Goal: Transaction & Acquisition: Purchase product/service

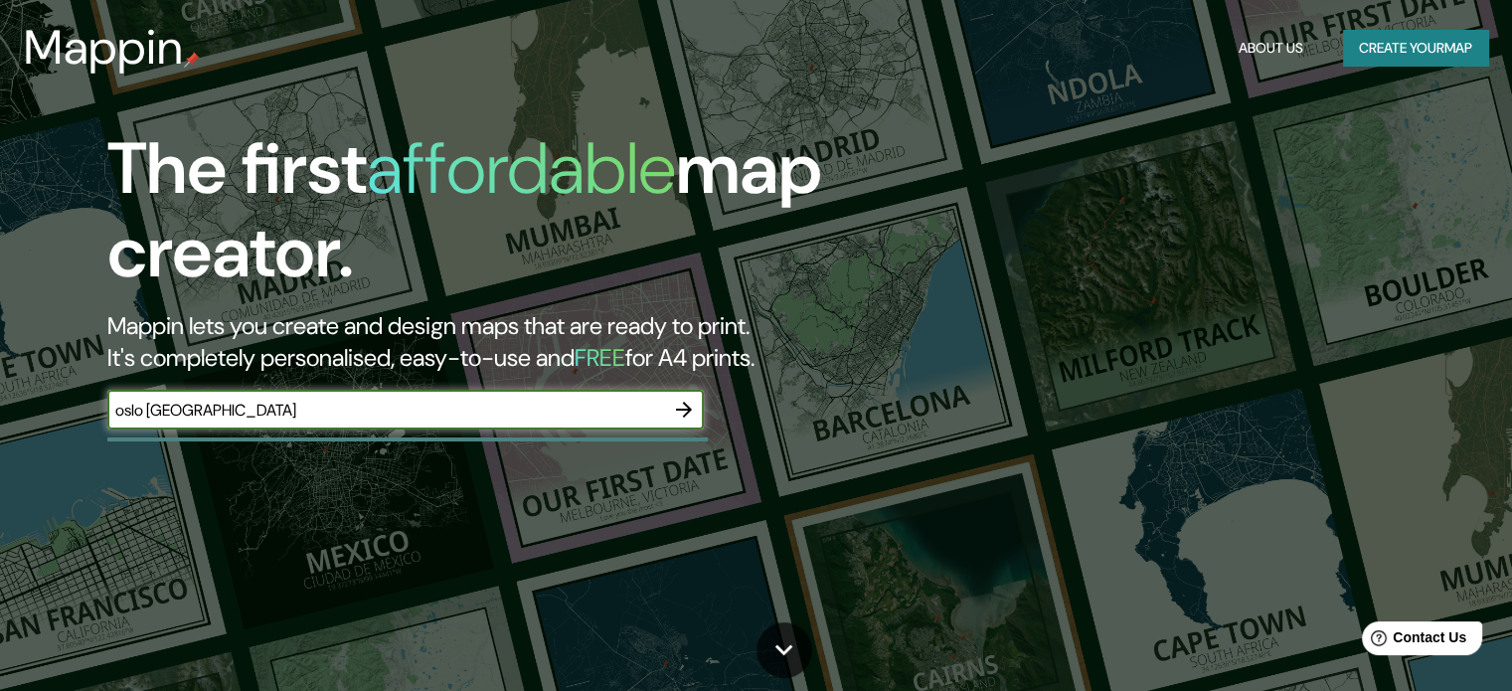
type input "oslo [GEOGRAPHIC_DATA]"
click at [677, 405] on icon "button" at bounding box center [684, 410] width 24 height 24
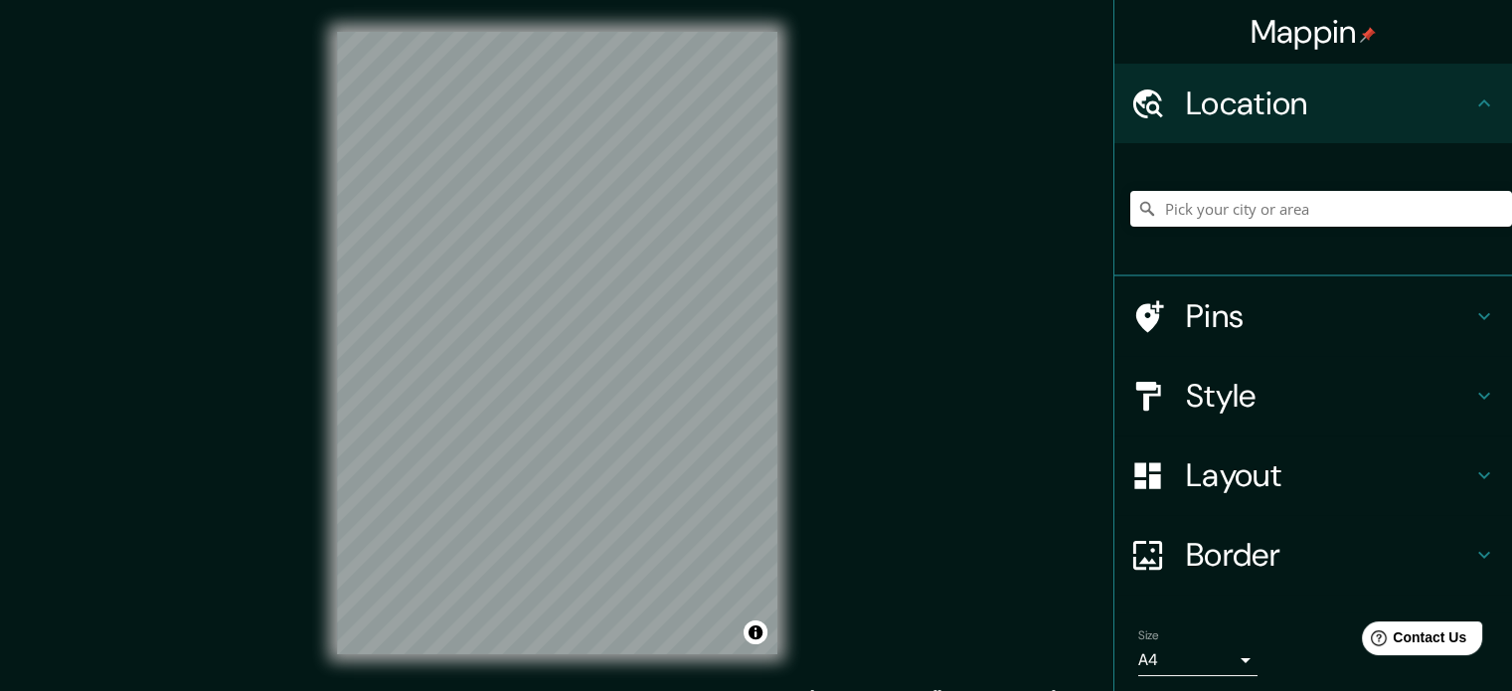
click at [1448, 128] on div "Location" at bounding box center [1314, 104] width 398 height 80
click at [1381, 210] on input "Pick your city or area" at bounding box center [1321, 209] width 382 height 36
click at [637, 377] on div at bounding box center [641, 381] width 16 height 16
click at [640, 32] on div at bounding box center [557, 32] width 440 height 0
drag, startPoint x: 727, startPoint y: 341, endPoint x: 712, endPoint y: 340, distance: 14.9
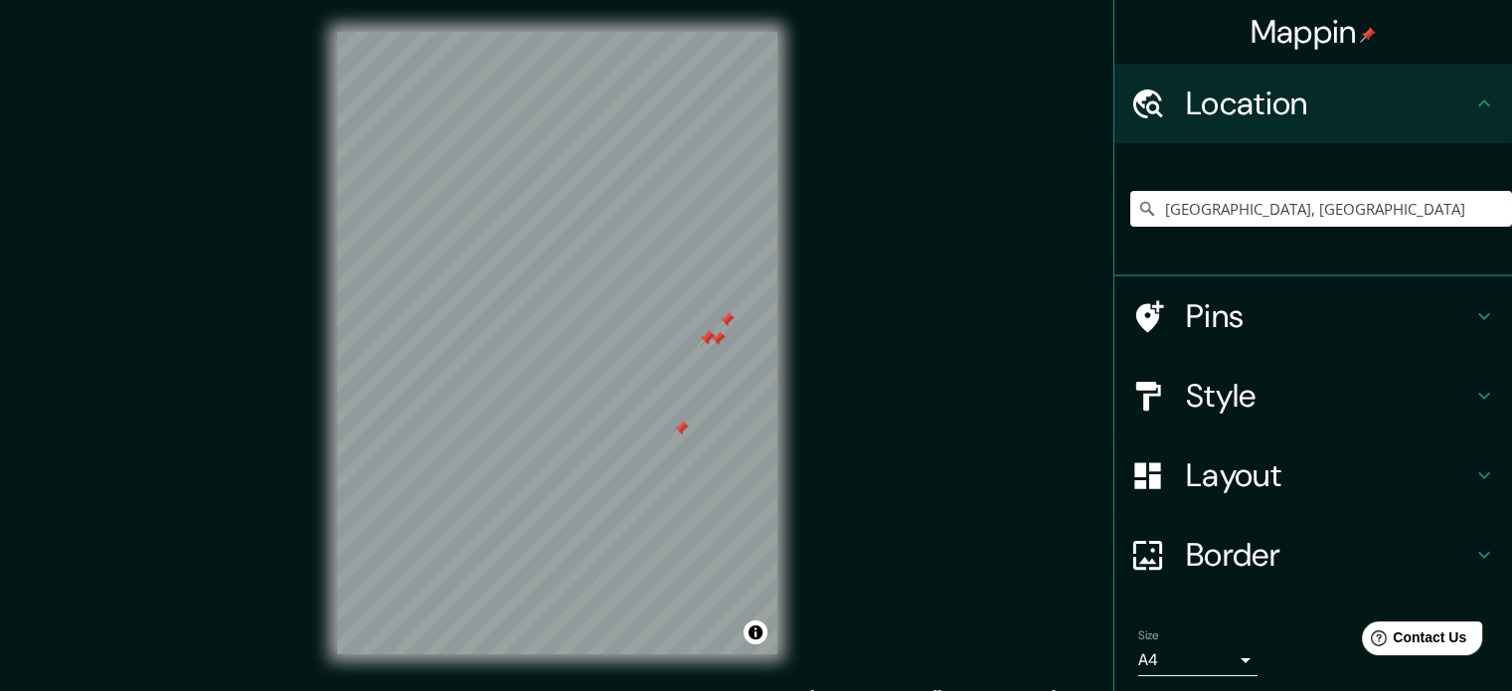
click at [712, 340] on div at bounding box center [718, 339] width 16 height 16
click at [712, 340] on div at bounding box center [707, 338] width 16 height 16
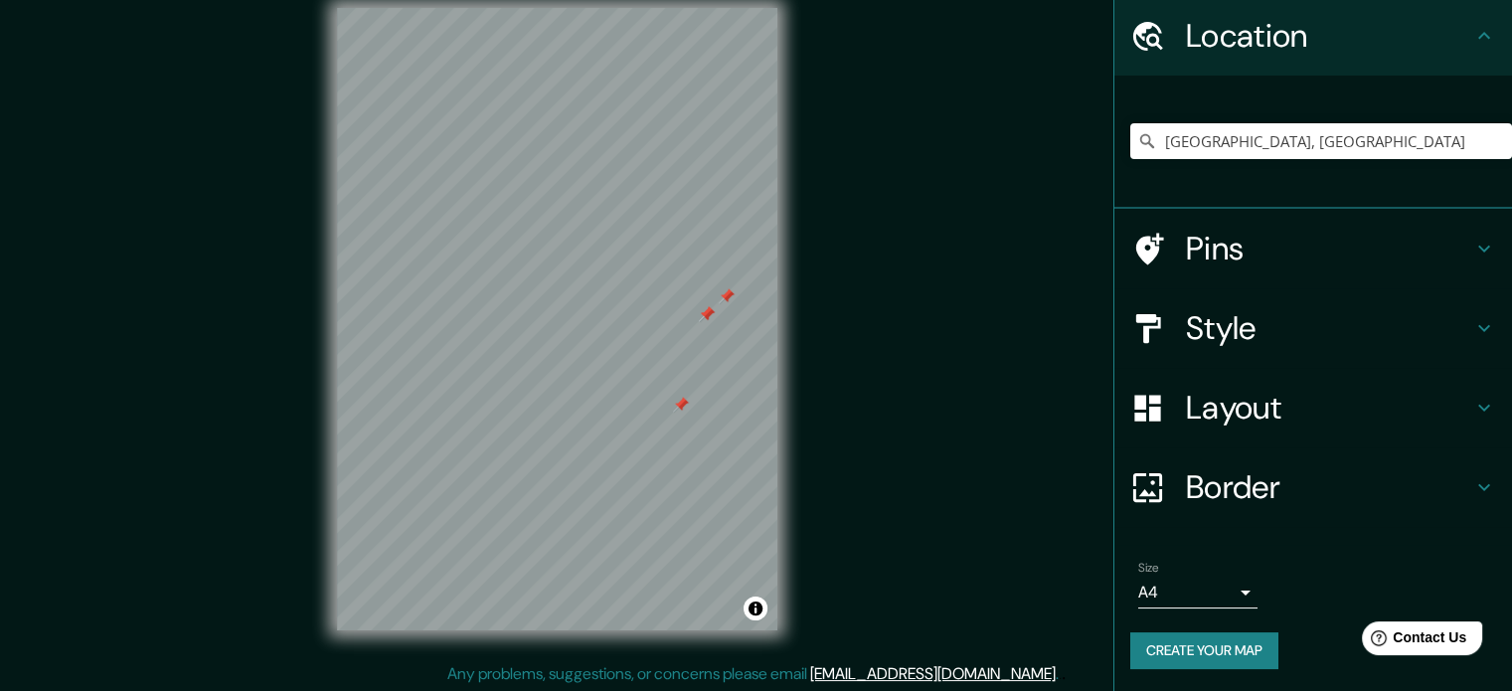
scroll to position [26, 0]
click at [1149, 138] on input "[GEOGRAPHIC_DATA], [GEOGRAPHIC_DATA]" at bounding box center [1321, 141] width 382 height 36
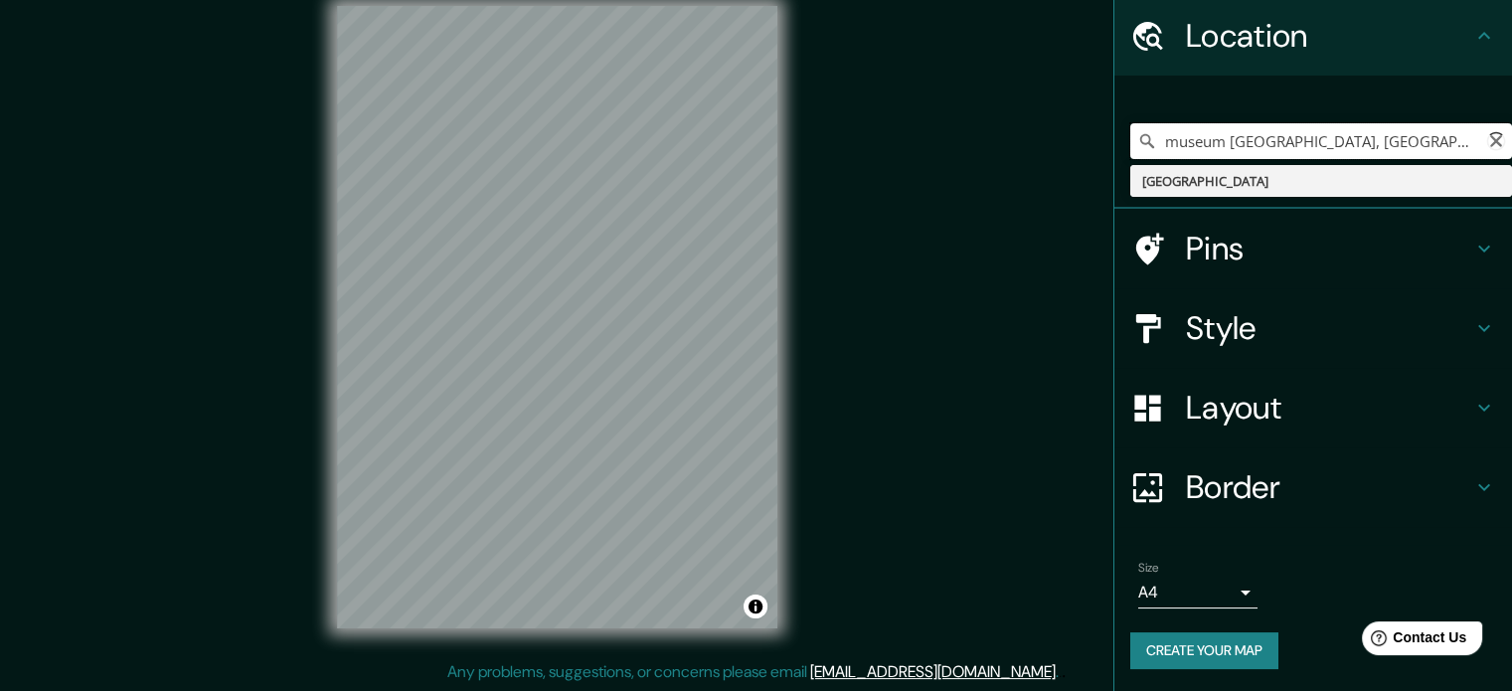
type input "[GEOGRAPHIC_DATA], [GEOGRAPHIC_DATA]"
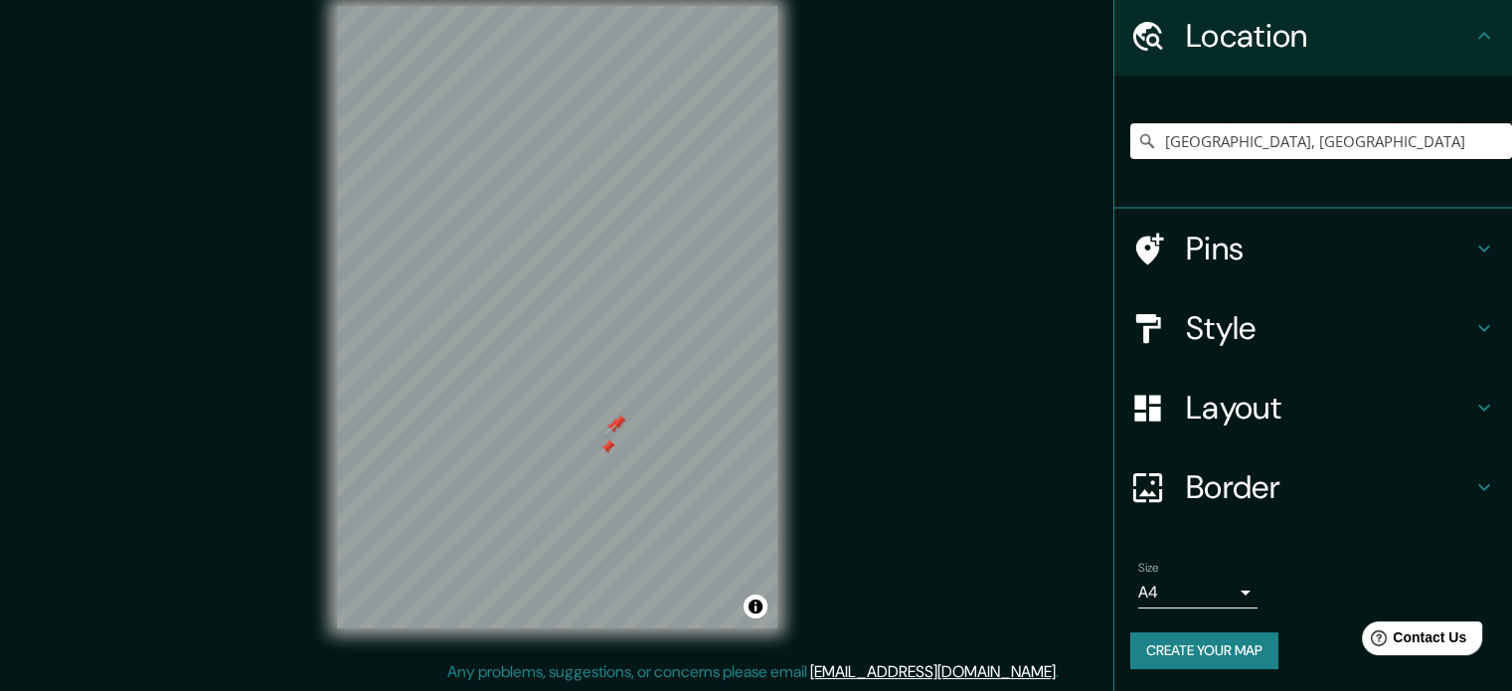
click at [618, 432] on div at bounding box center [613, 427] width 16 height 16
click at [606, 442] on div at bounding box center [608, 447] width 16 height 16
click at [621, 410] on div at bounding box center [621, 411] width 16 height 16
click at [617, 440] on div at bounding box center [614, 436] width 16 height 16
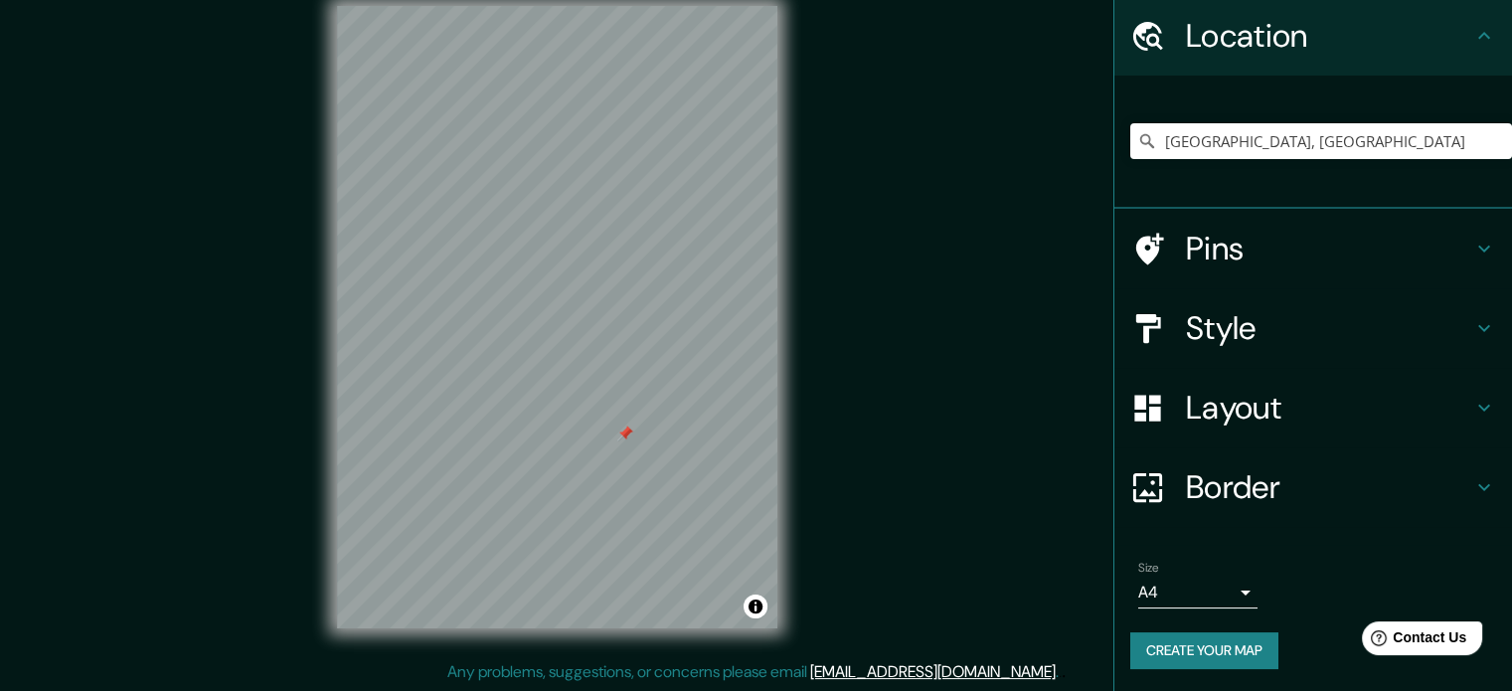
click at [624, 438] on div at bounding box center [625, 434] width 16 height 16
click at [632, 433] on div at bounding box center [632, 432] width 16 height 16
drag, startPoint x: 654, startPoint y: 383, endPoint x: 768, endPoint y: 341, distance: 120.8
click at [768, 341] on div at bounding box center [772, 343] width 16 height 16
click at [1478, 247] on icon at bounding box center [1484, 249] width 12 height 7
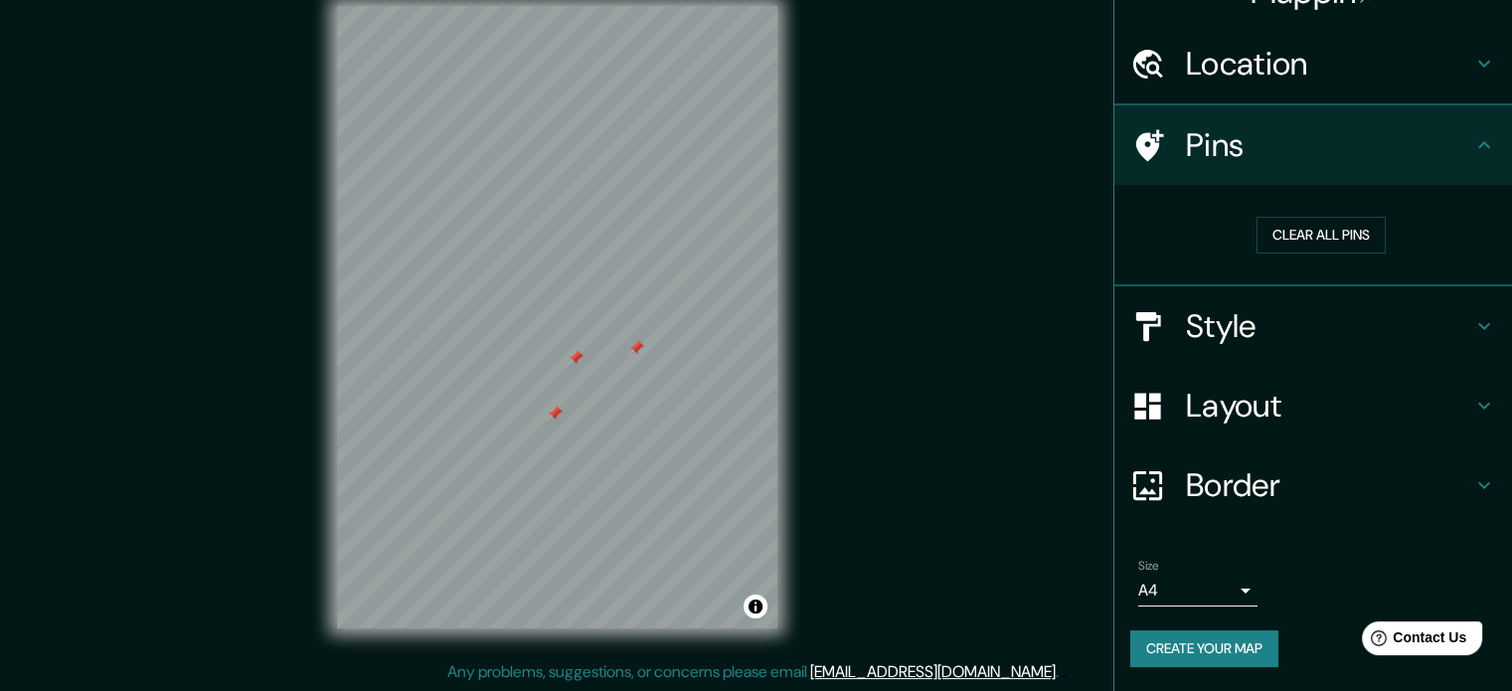
scroll to position [38, 0]
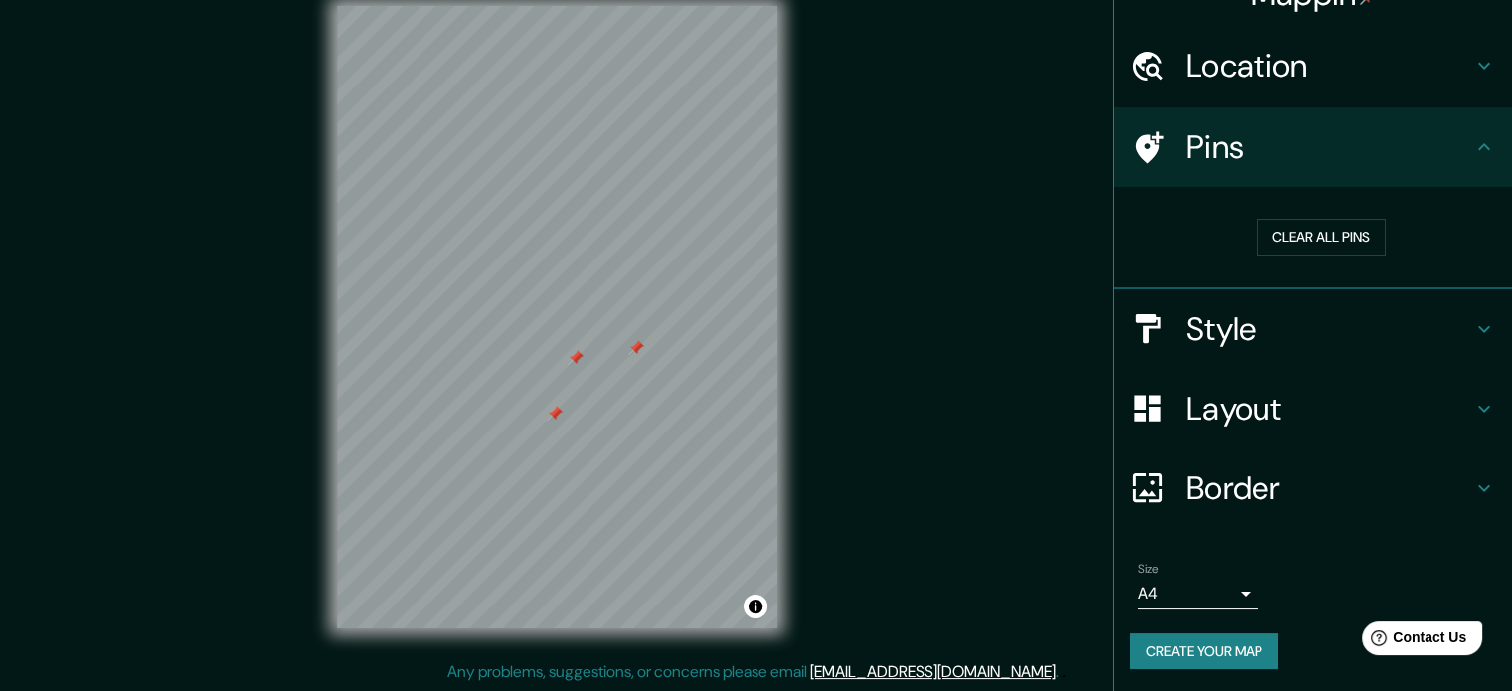
click at [1167, 143] on div at bounding box center [1158, 147] width 56 height 35
click at [1205, 328] on h4 "Style" at bounding box center [1329, 329] width 286 height 40
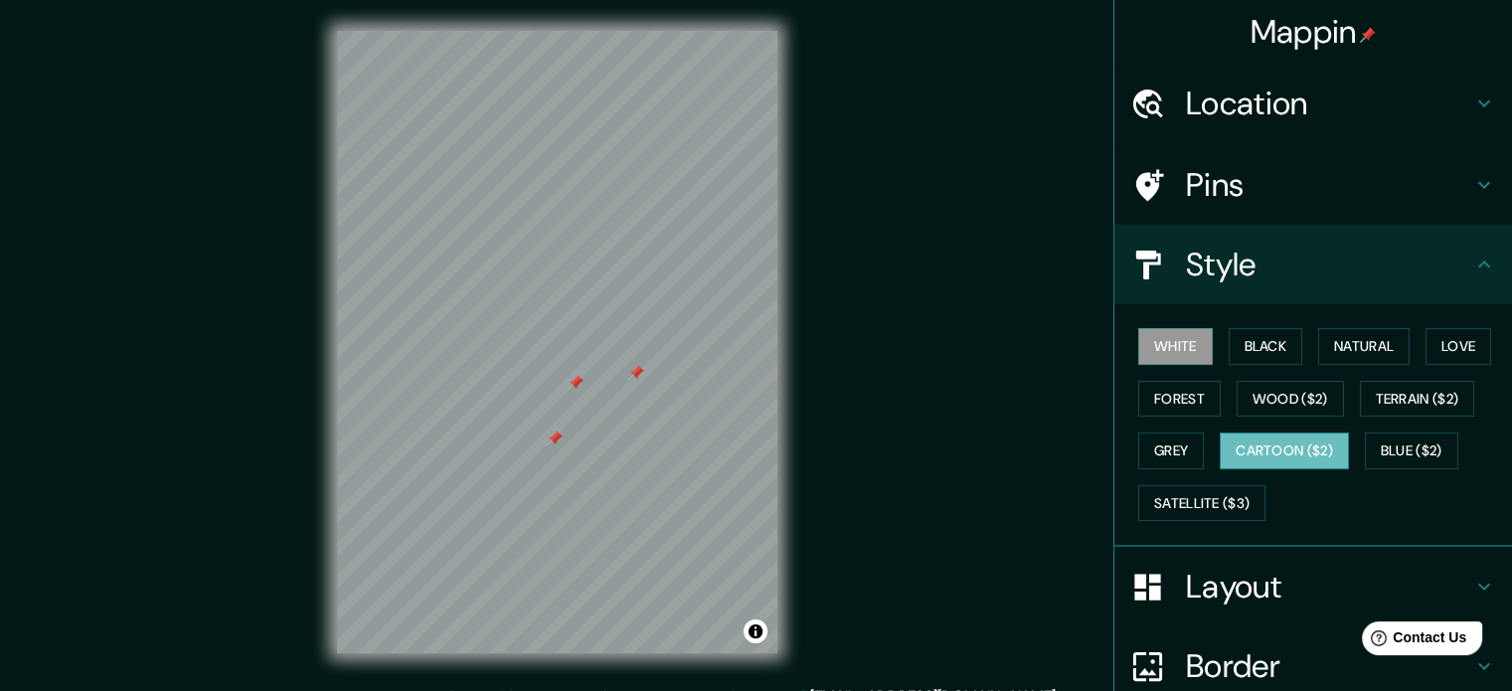
scroll to position [0, 0]
click at [633, 378] on div at bounding box center [636, 374] width 16 height 16
click at [581, 390] on div at bounding box center [576, 384] width 16 height 16
click at [560, 442] on div at bounding box center [563, 441] width 16 height 16
click at [555, 442] on div at bounding box center [555, 440] width 16 height 16
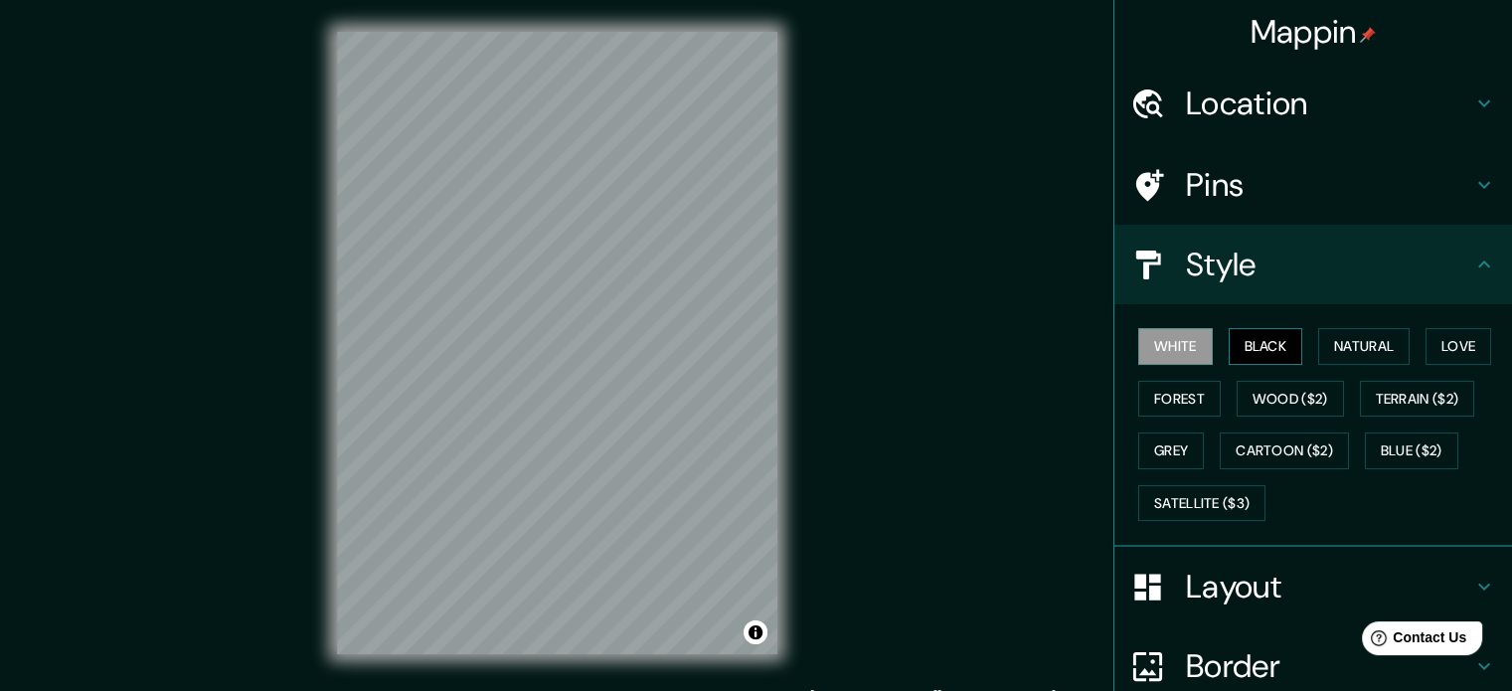
click at [1233, 344] on button "Black" at bounding box center [1266, 346] width 75 height 37
click at [1355, 343] on button "Natural" at bounding box center [1363, 346] width 91 height 37
click at [581, 360] on div at bounding box center [578, 353] width 16 height 16
click at [581, 359] on div at bounding box center [578, 353] width 16 height 16
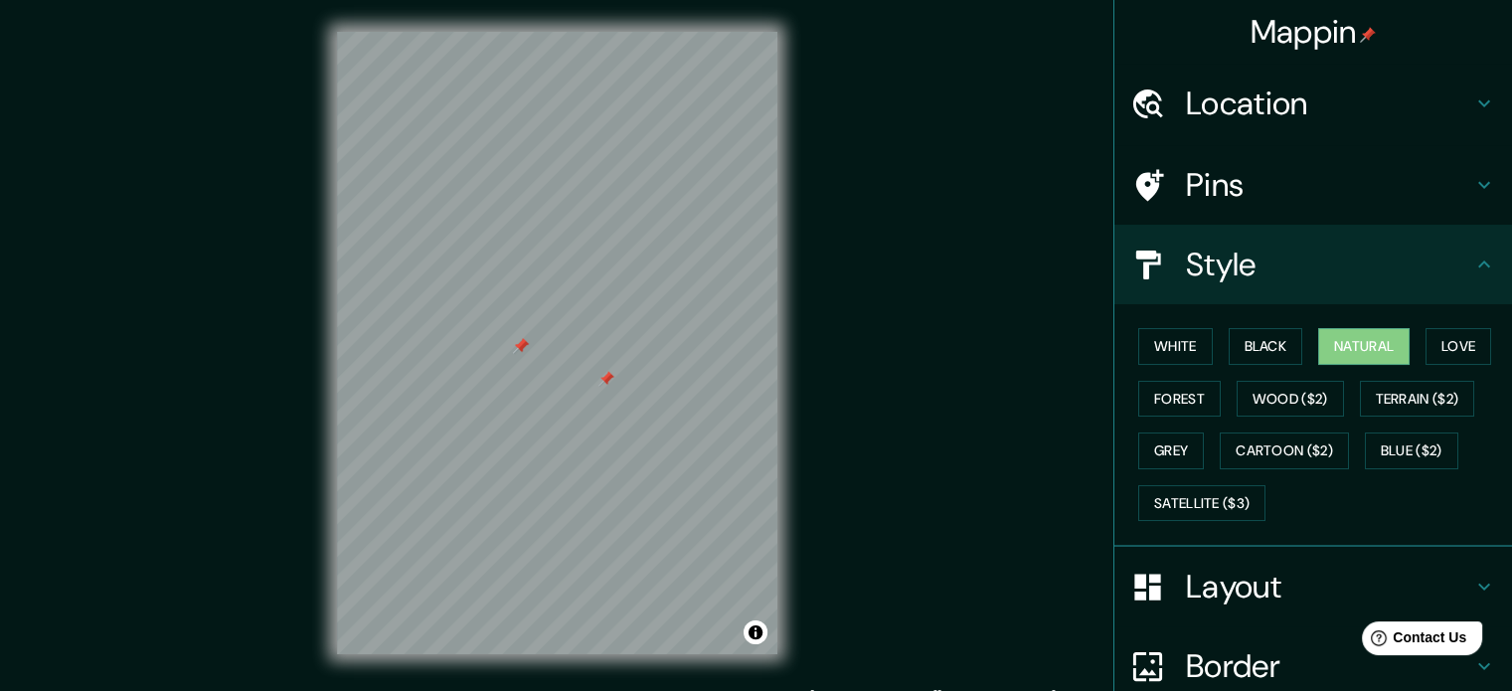
click at [608, 383] on div at bounding box center [607, 379] width 16 height 16
click at [618, 375] on div at bounding box center [616, 375] width 16 height 16
click at [627, 372] on div at bounding box center [626, 367] width 16 height 16
click at [1440, 345] on button "Love" at bounding box center [1459, 346] width 66 height 37
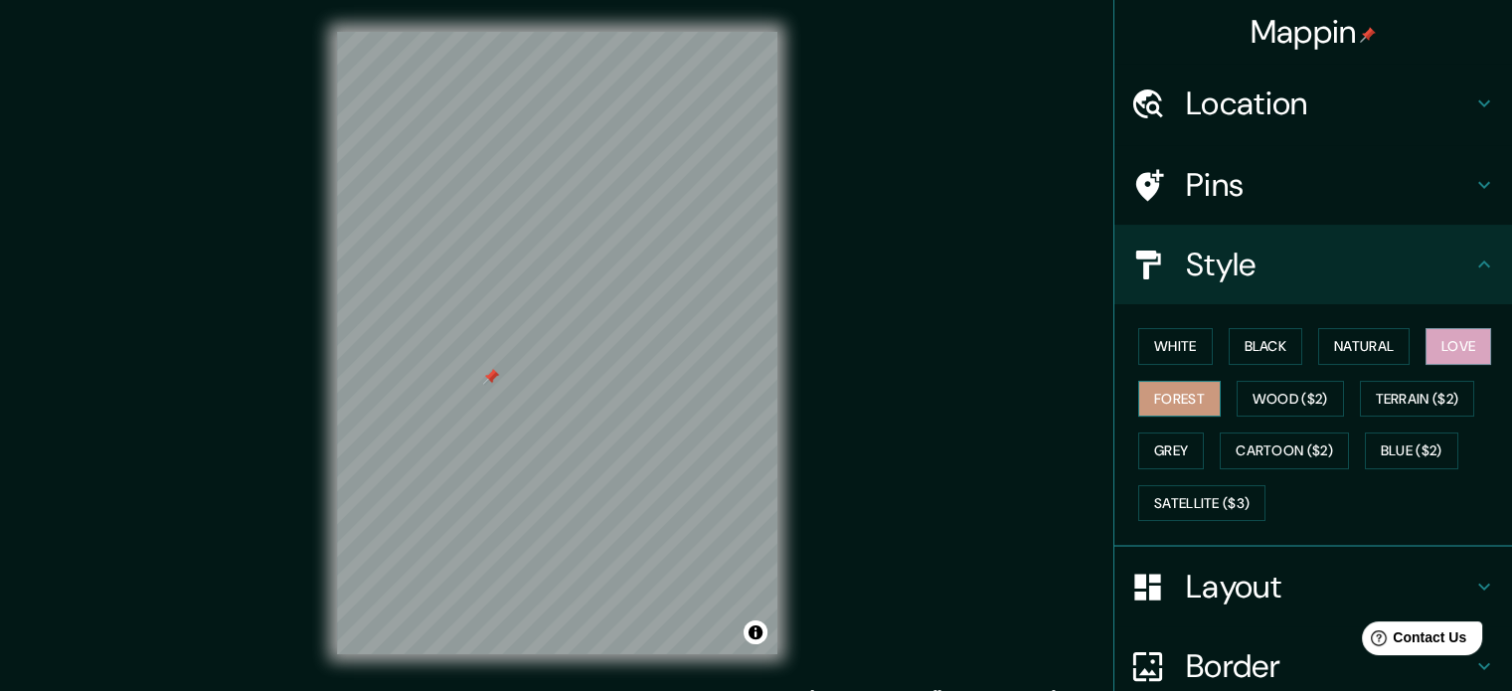
click at [1146, 400] on button "Forest" at bounding box center [1179, 399] width 83 height 37
click at [1281, 389] on button "Wood ($2)" at bounding box center [1290, 399] width 107 height 37
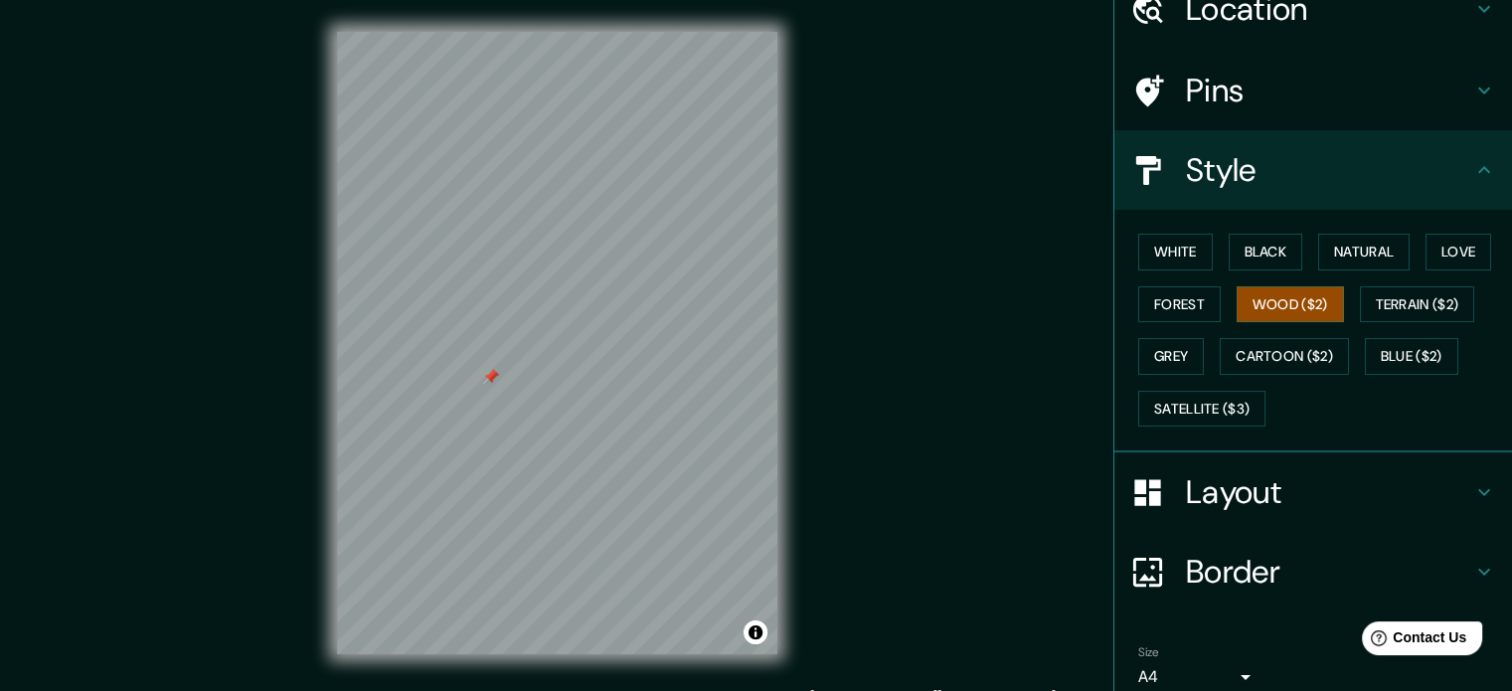
scroll to position [99, 0]
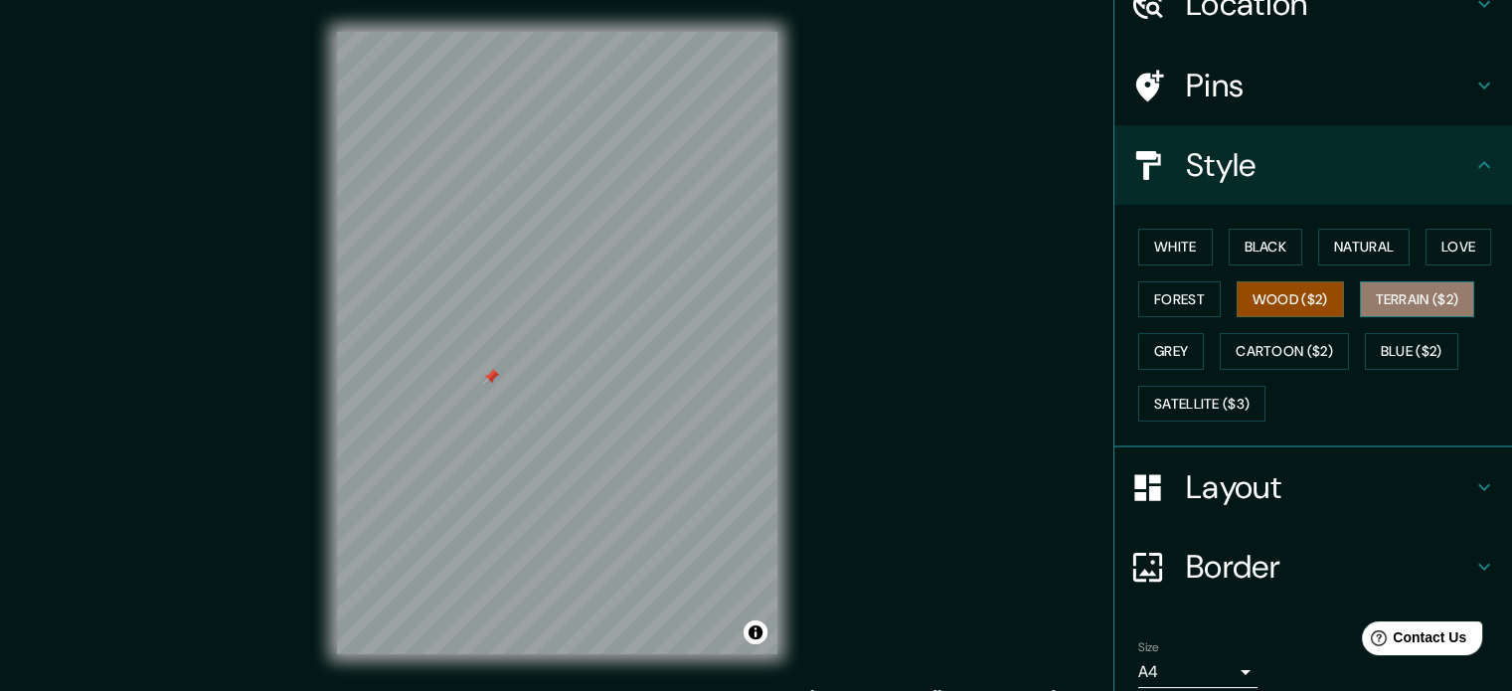
click at [1404, 298] on button "Terrain ($2)" at bounding box center [1417, 299] width 115 height 37
click at [490, 373] on div at bounding box center [491, 377] width 16 height 16
click at [492, 380] on div at bounding box center [491, 377] width 16 height 16
click at [782, 615] on div "© Mapbox © OpenStreetMap Improve this map" at bounding box center [557, 343] width 504 height 686
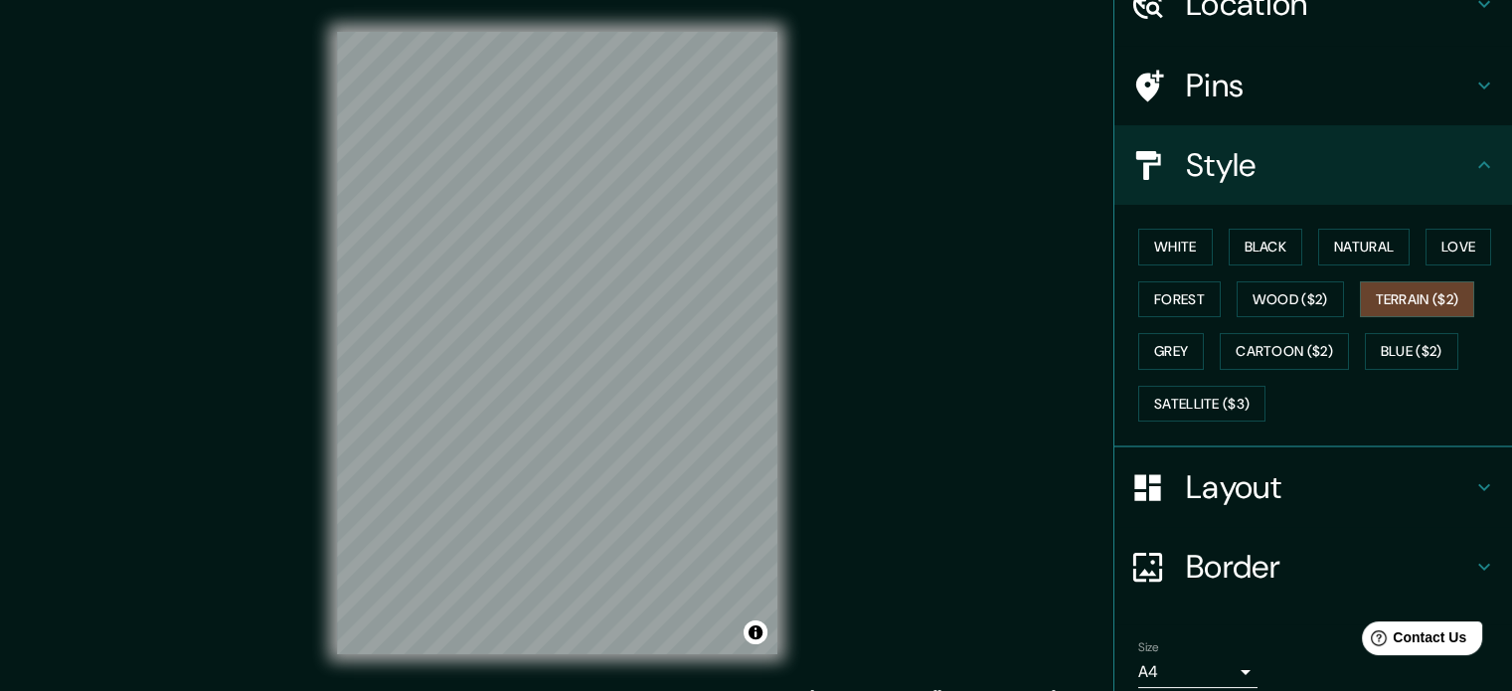
click at [782, 615] on div "© Mapbox © OpenStreetMap Improve this map" at bounding box center [557, 343] width 504 height 686
click at [1168, 349] on button "Grey" at bounding box center [1171, 351] width 66 height 37
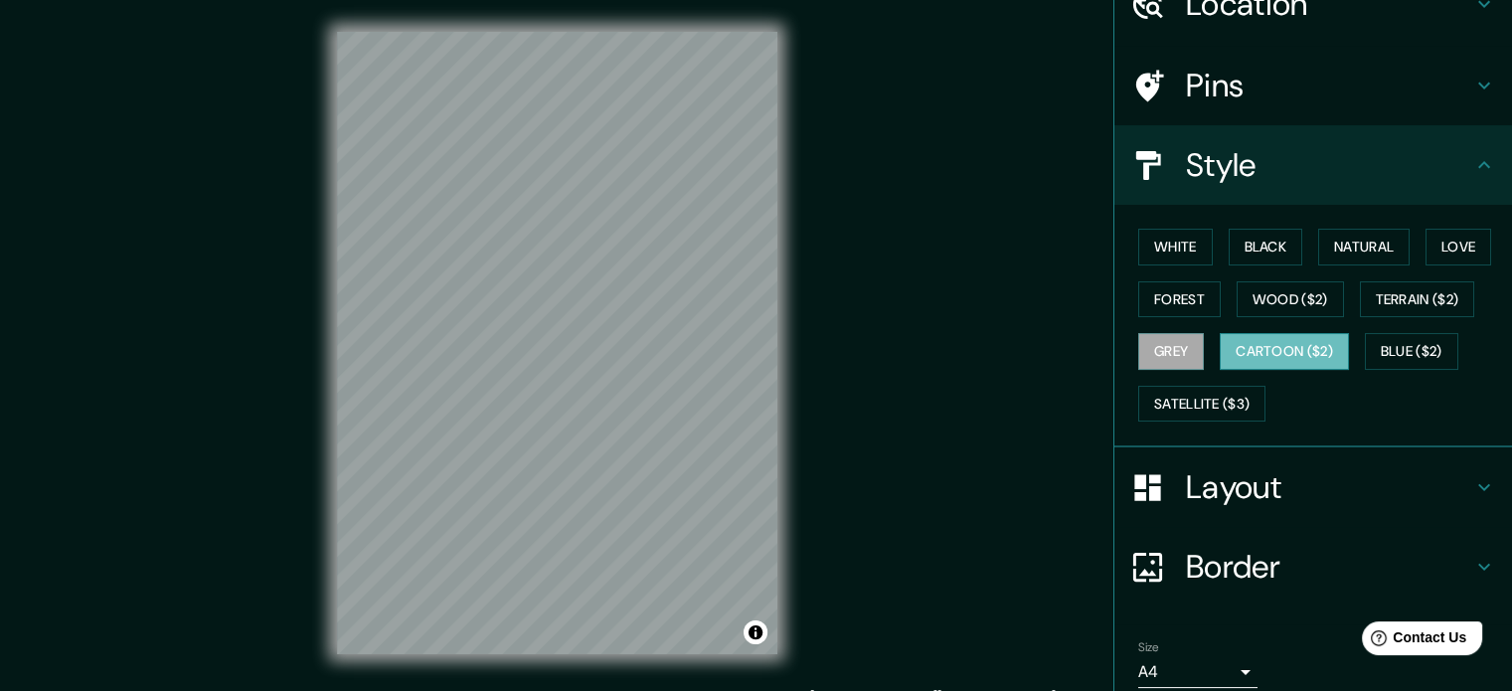
click at [1297, 349] on button "Cartoon ($2)" at bounding box center [1284, 351] width 129 height 37
click at [1393, 329] on div "White Black Natural Love Forest Wood ($2) Terrain ($2) Grey Cartoon ($2) Blue (…" at bounding box center [1321, 325] width 382 height 209
click at [1389, 341] on button "Blue ($2)" at bounding box center [1411, 351] width 93 height 37
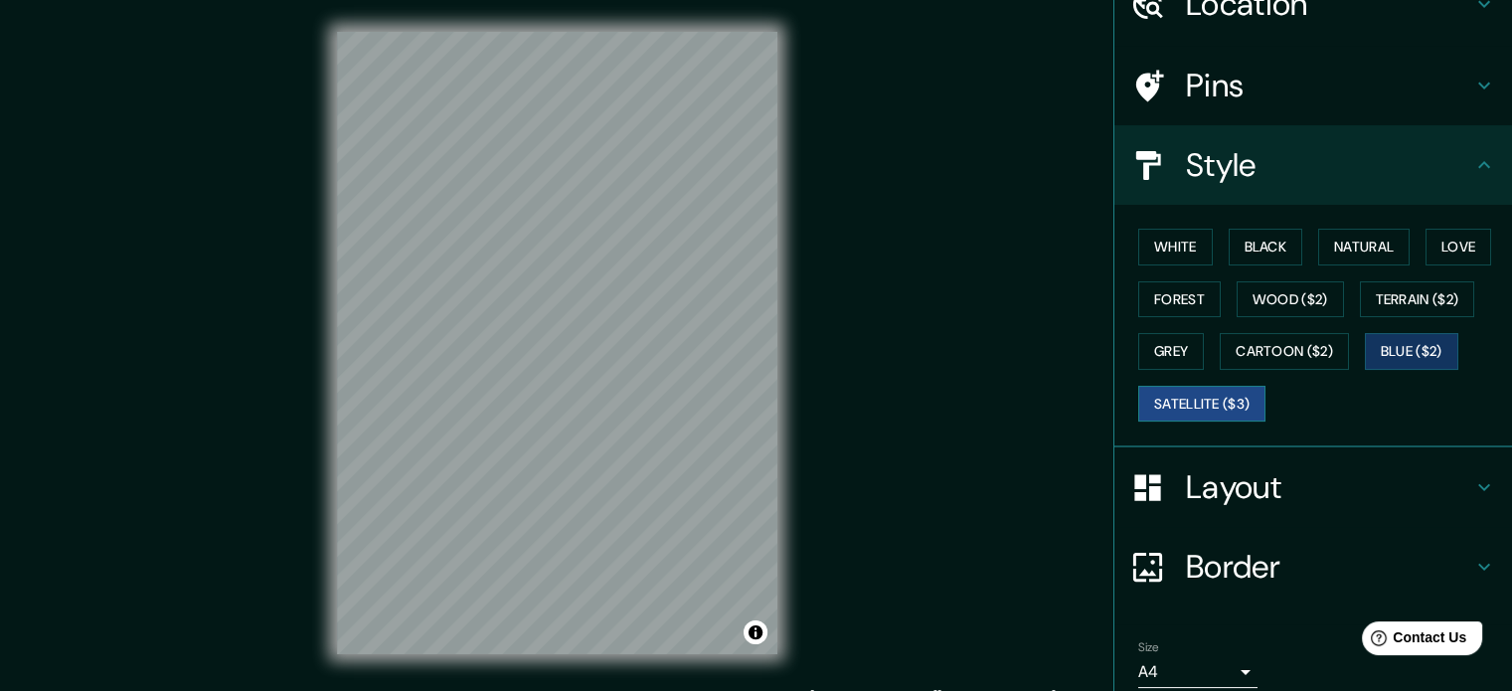
click at [1169, 393] on button "Satellite ($3)" at bounding box center [1201, 404] width 127 height 37
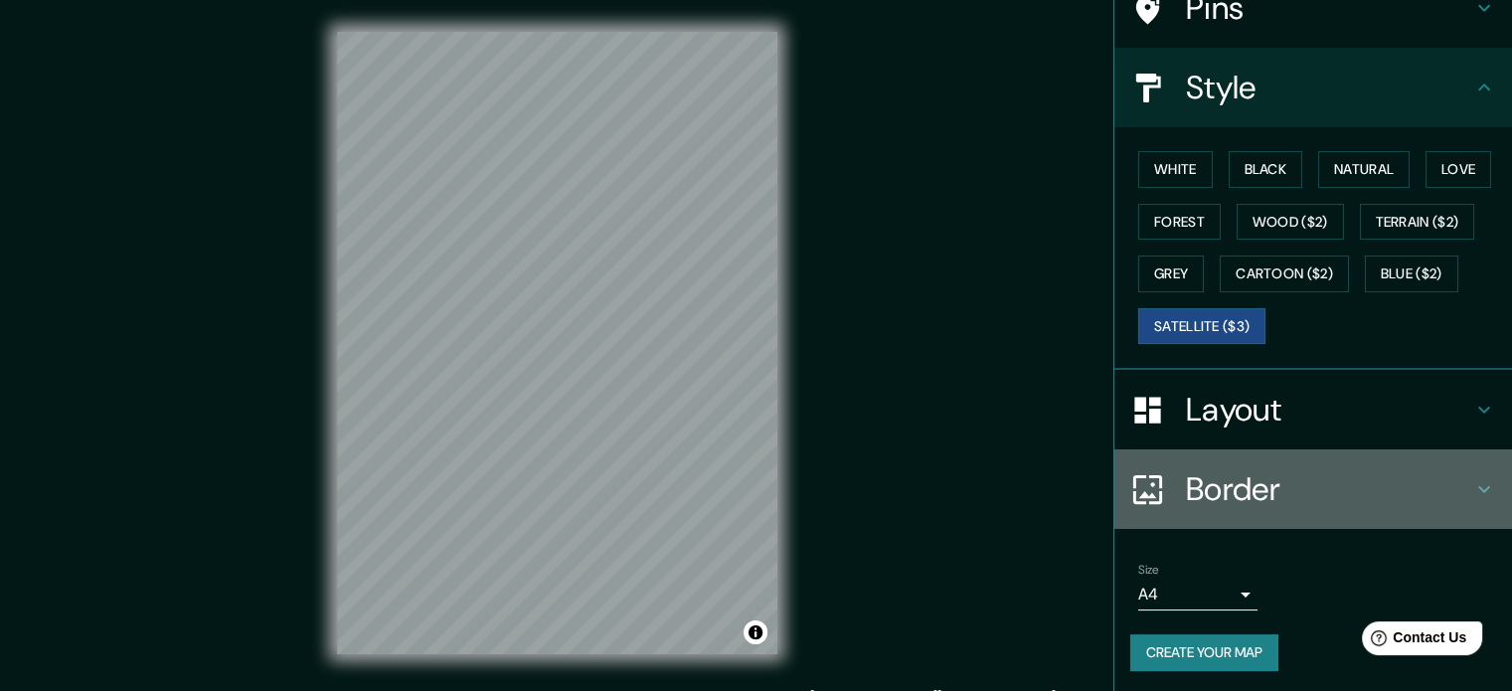
click at [1478, 486] on icon at bounding box center [1484, 489] width 12 height 7
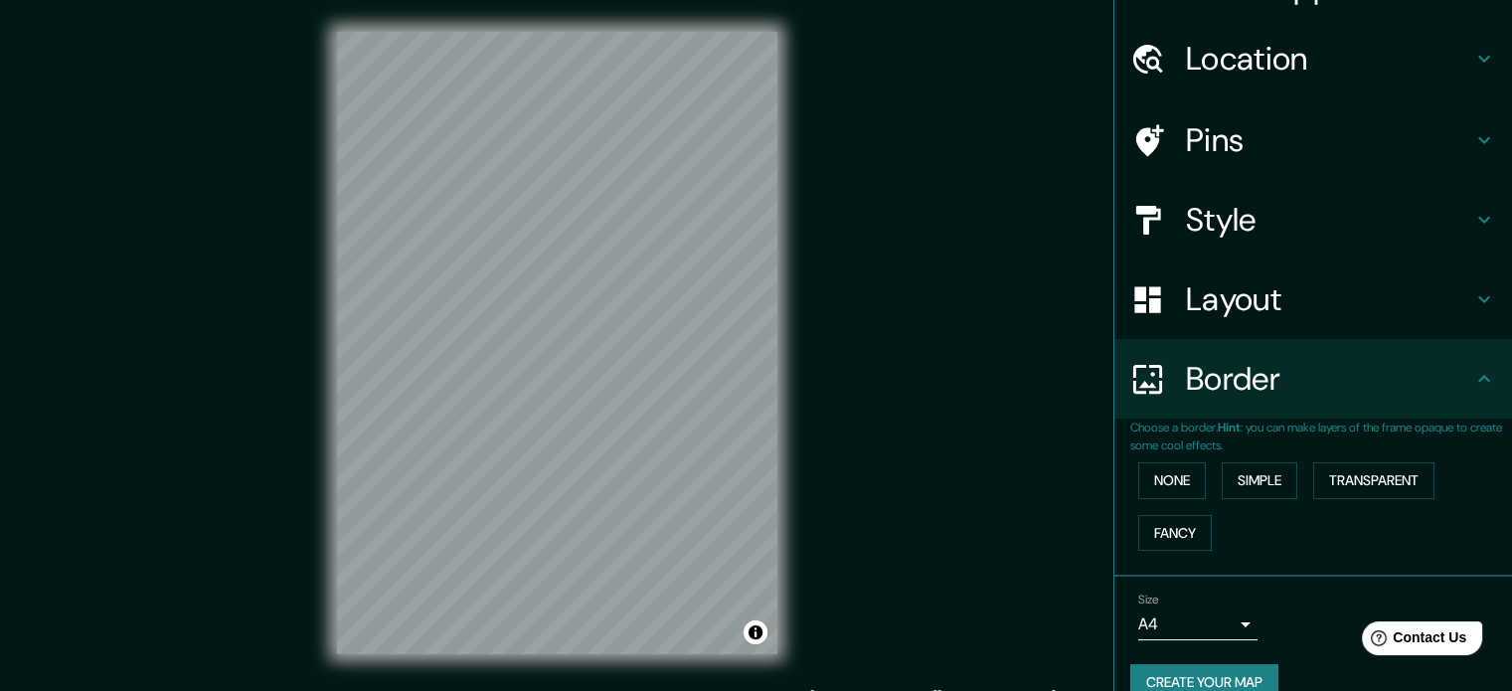
scroll to position [0, 0]
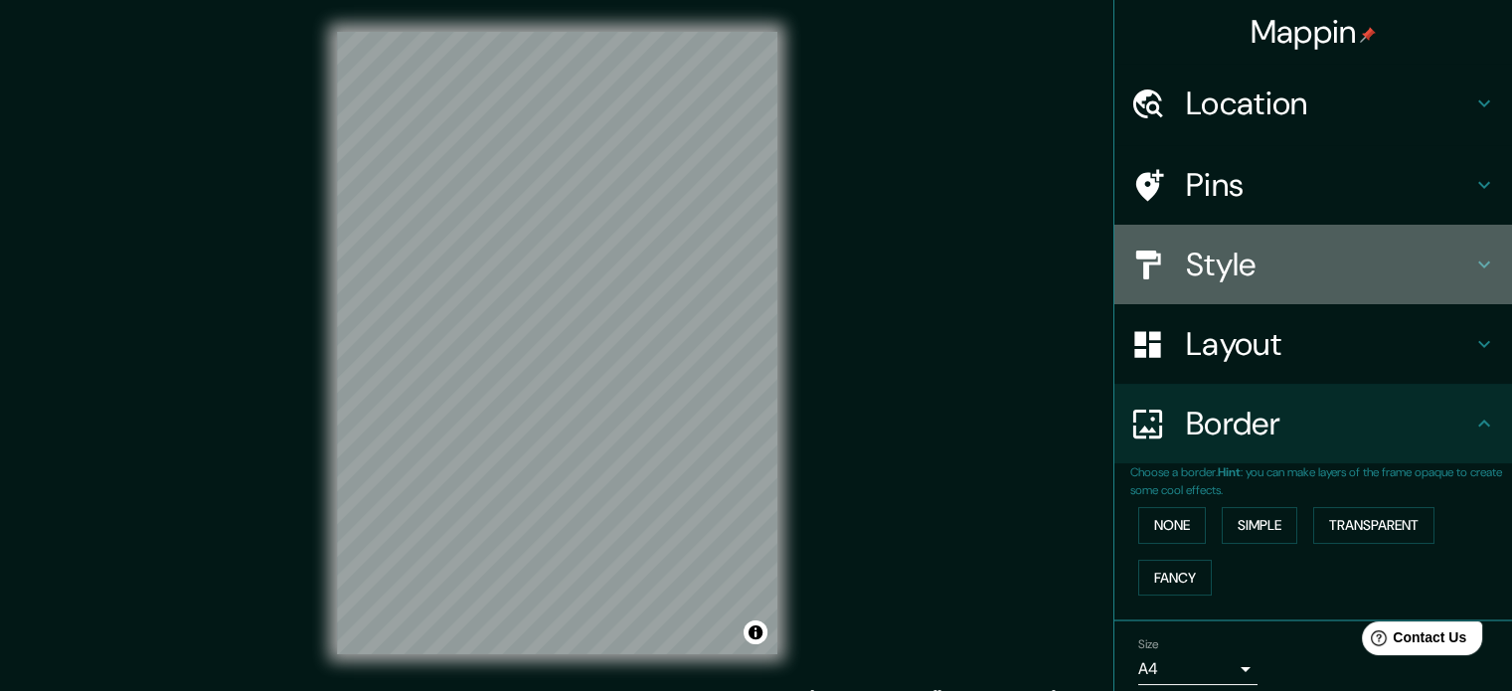
click at [1473, 267] on icon at bounding box center [1484, 265] width 24 height 24
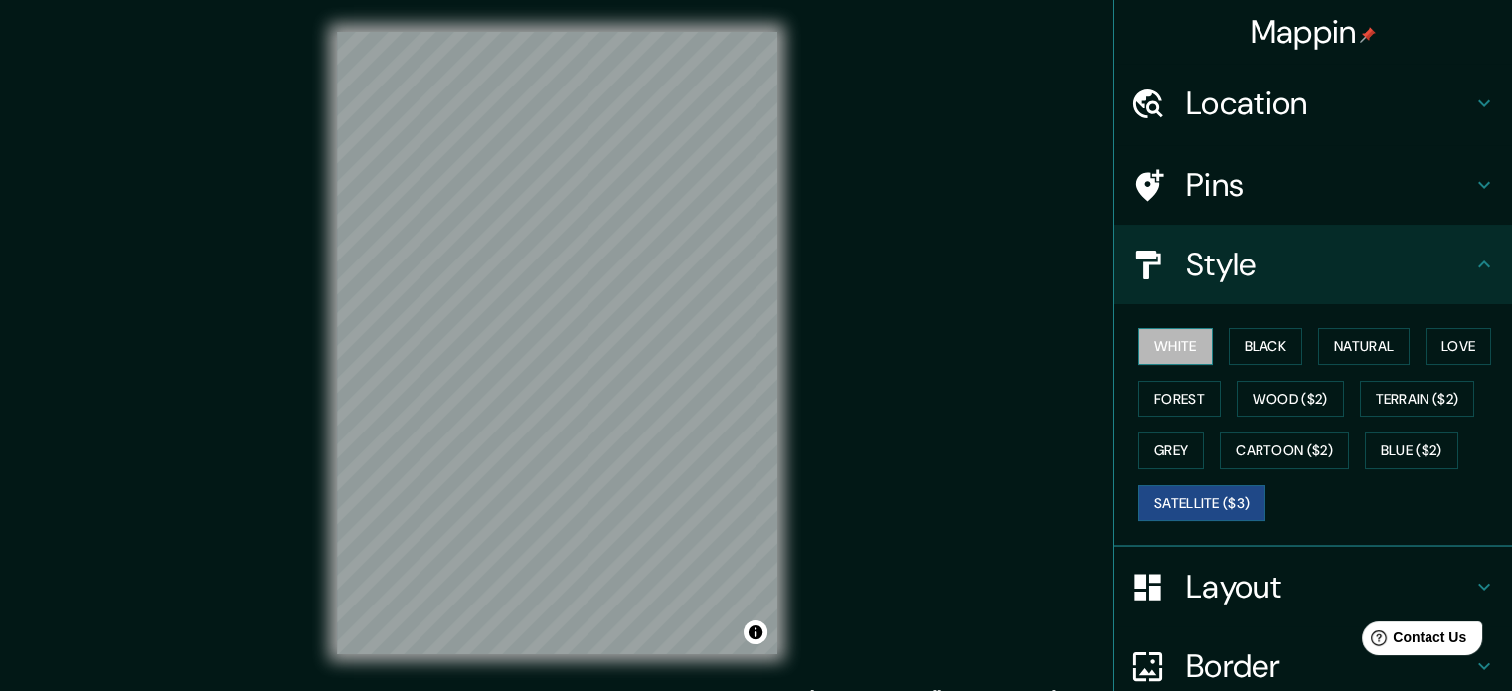
click at [1169, 350] on button "White" at bounding box center [1175, 346] width 75 height 37
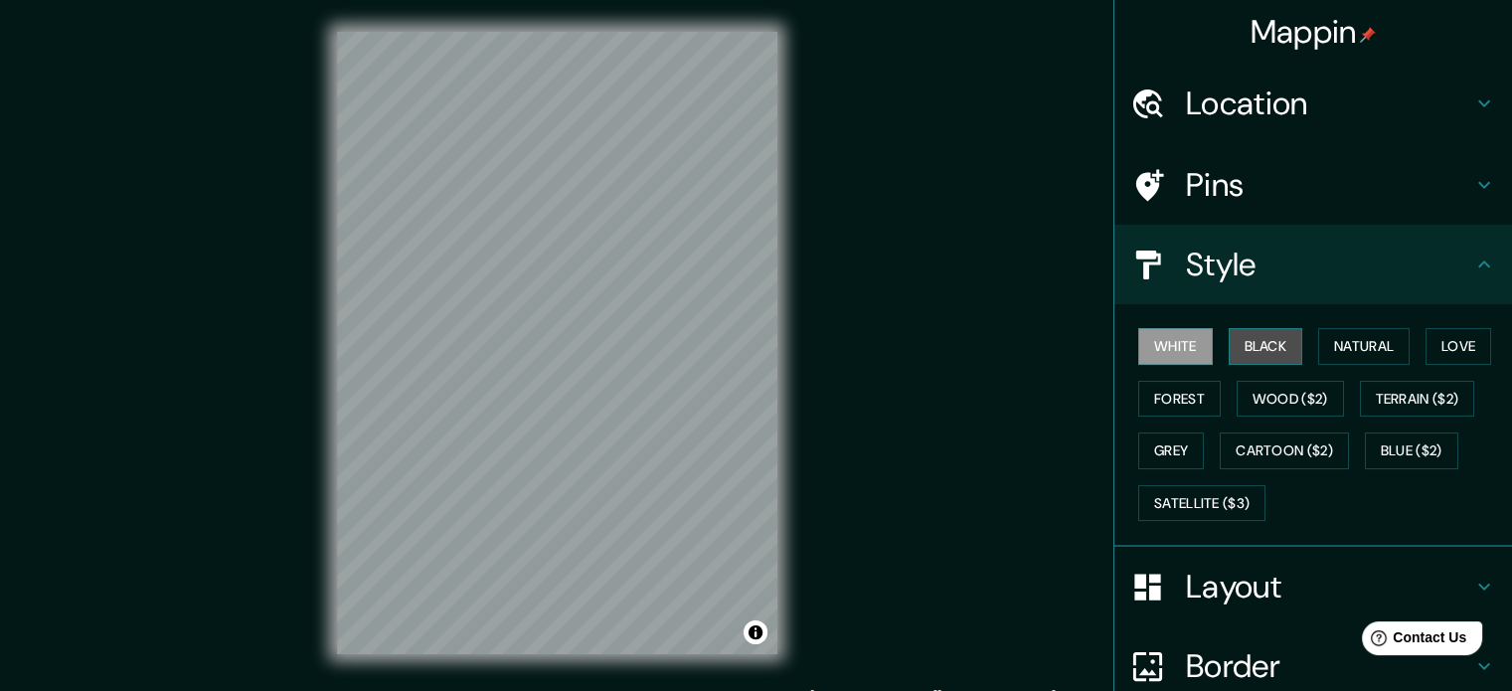
click at [1241, 347] on button "Black" at bounding box center [1266, 346] width 75 height 37
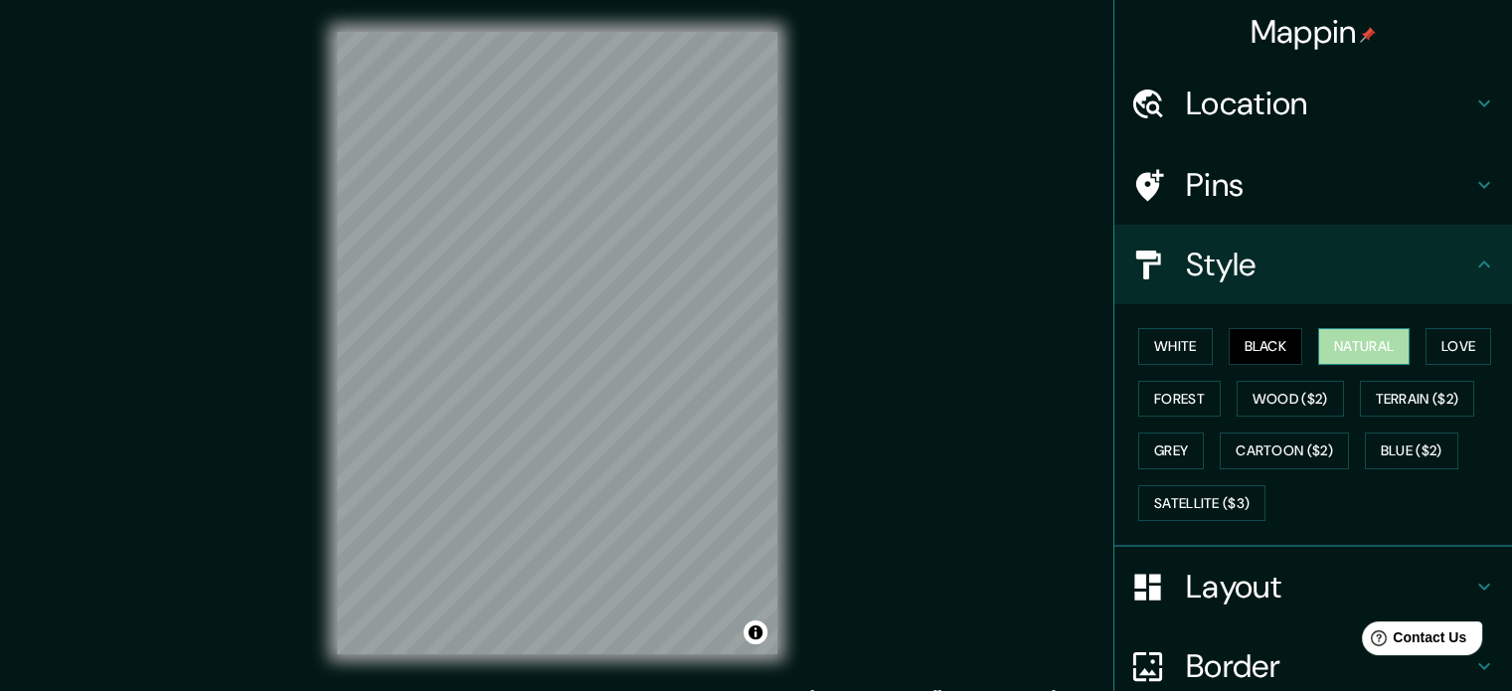
click at [1362, 346] on button "Natural" at bounding box center [1363, 346] width 91 height 37
click at [1440, 337] on button "Love" at bounding box center [1459, 346] width 66 height 37
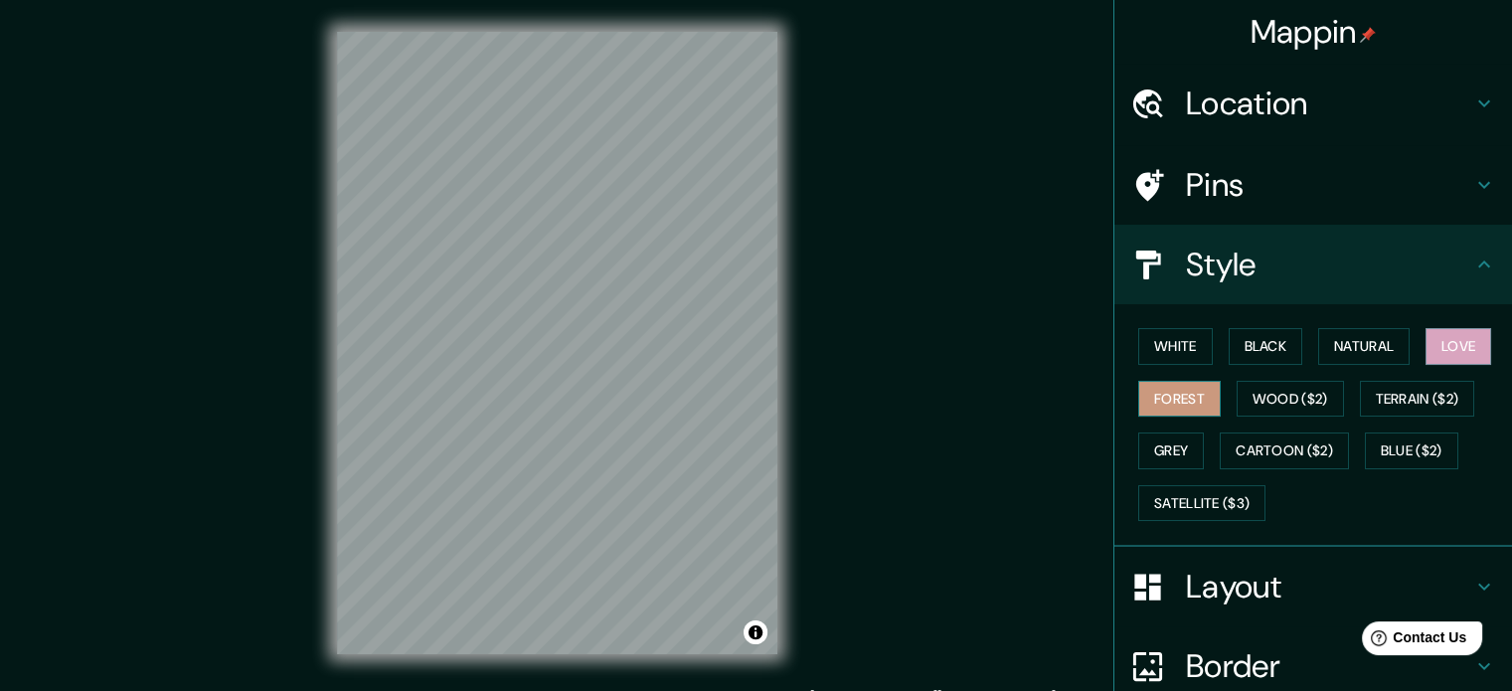
click at [1165, 399] on button "Forest" at bounding box center [1179, 399] width 83 height 37
click at [1295, 400] on button "Wood ($2)" at bounding box center [1290, 399] width 107 height 37
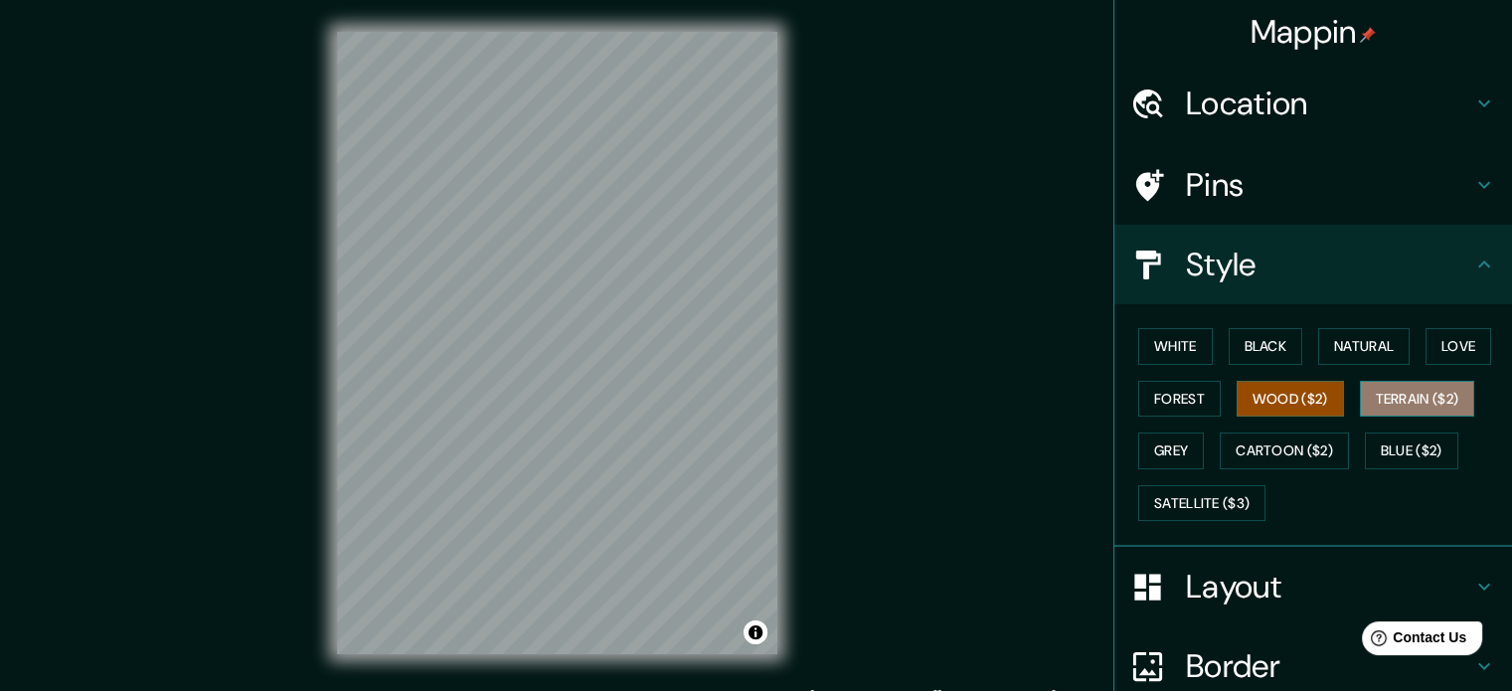
click at [1401, 401] on button "Terrain ($2)" at bounding box center [1417, 399] width 115 height 37
drag, startPoint x: 1401, startPoint y: 401, endPoint x: 1378, endPoint y: 426, distance: 33.8
click at [1401, 401] on button "Terrain ($2)" at bounding box center [1417, 399] width 115 height 37
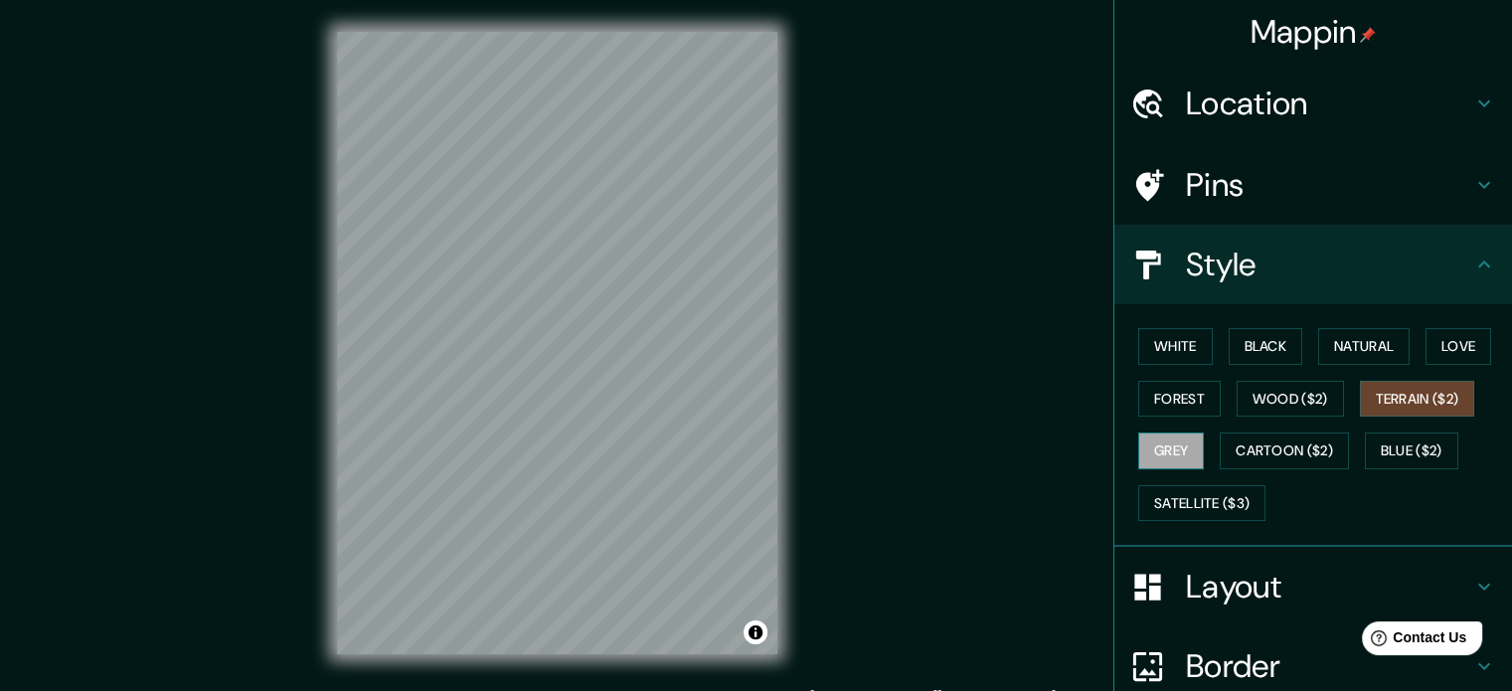
click at [1149, 449] on button "Grey" at bounding box center [1171, 450] width 66 height 37
click at [1408, 389] on button "Terrain ($2)" at bounding box center [1417, 399] width 115 height 37
click at [701, 325] on div at bounding box center [694, 326] width 16 height 16
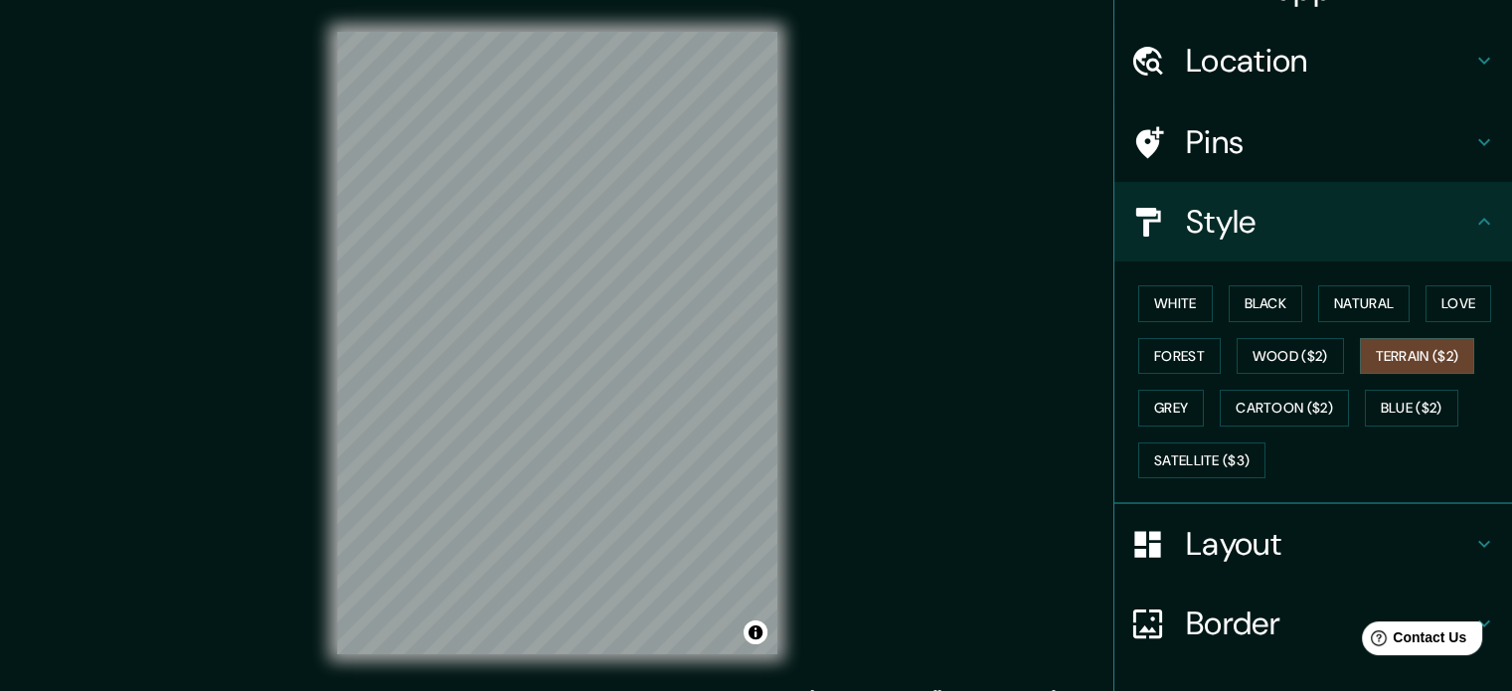
scroll to position [177, 0]
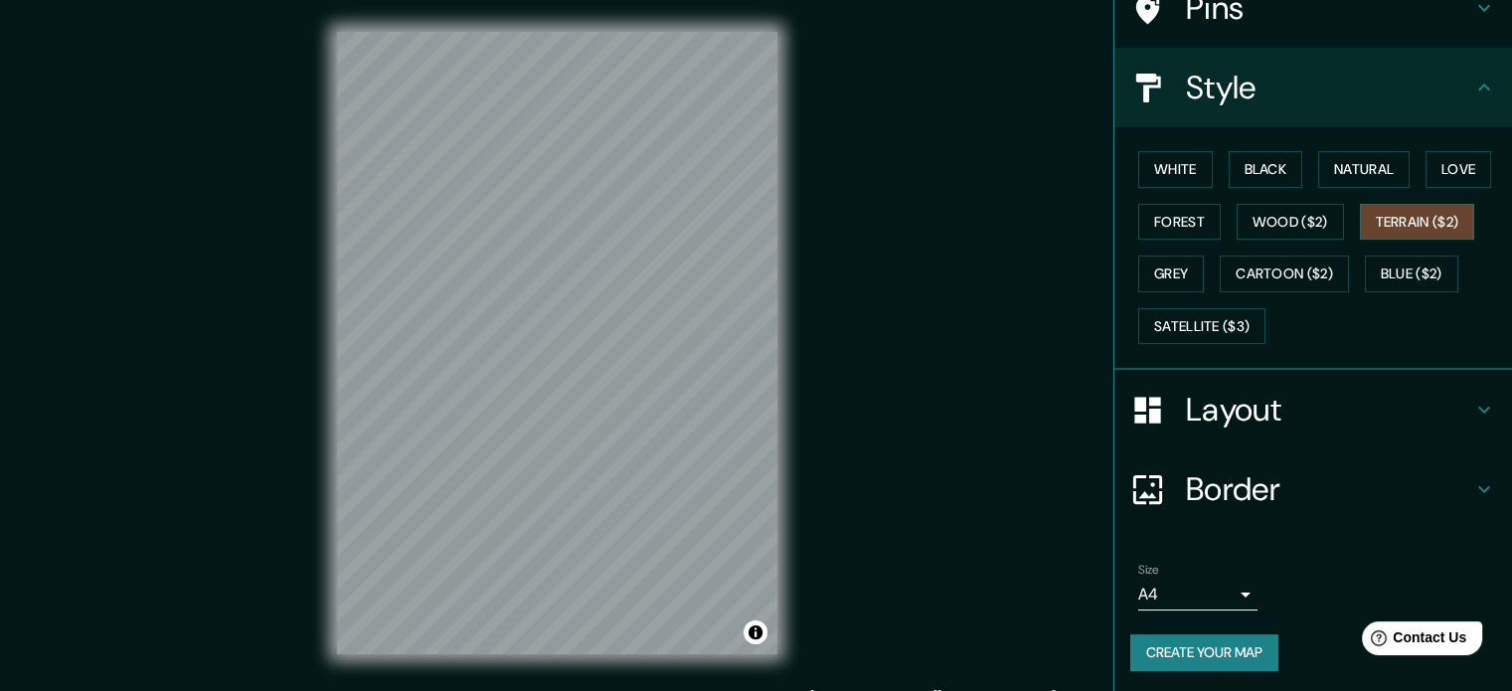
click at [1227, 588] on body "Mappin Location [GEOGRAPHIC_DATA], [GEOGRAPHIC_DATA] [GEOGRAPHIC_DATA] [GEOGRAP…" at bounding box center [756, 345] width 1512 height 691
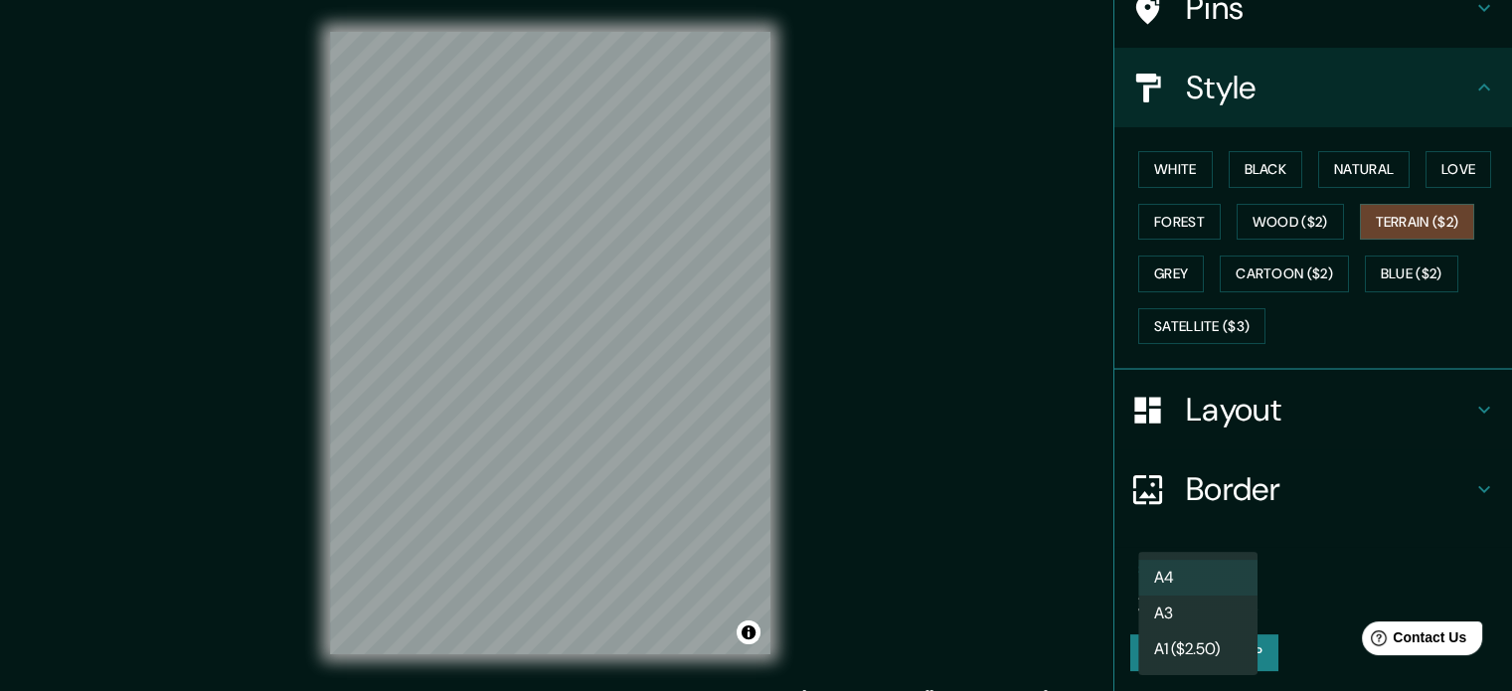
click at [1234, 596] on body "Mappin Location [GEOGRAPHIC_DATA], [GEOGRAPHIC_DATA] [GEOGRAPHIC_DATA] [GEOGRAP…" at bounding box center [756, 345] width 1512 height 691
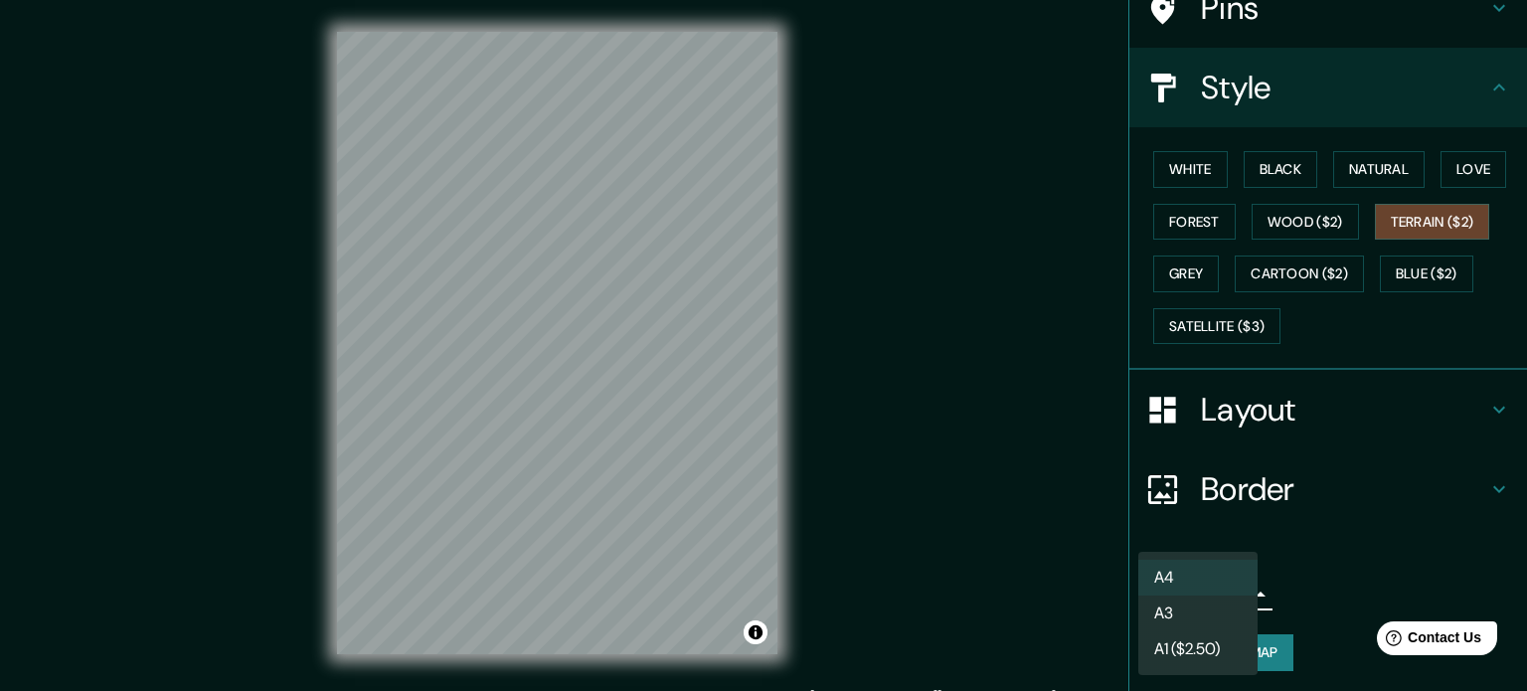
click at [1316, 603] on div at bounding box center [763, 345] width 1527 height 691
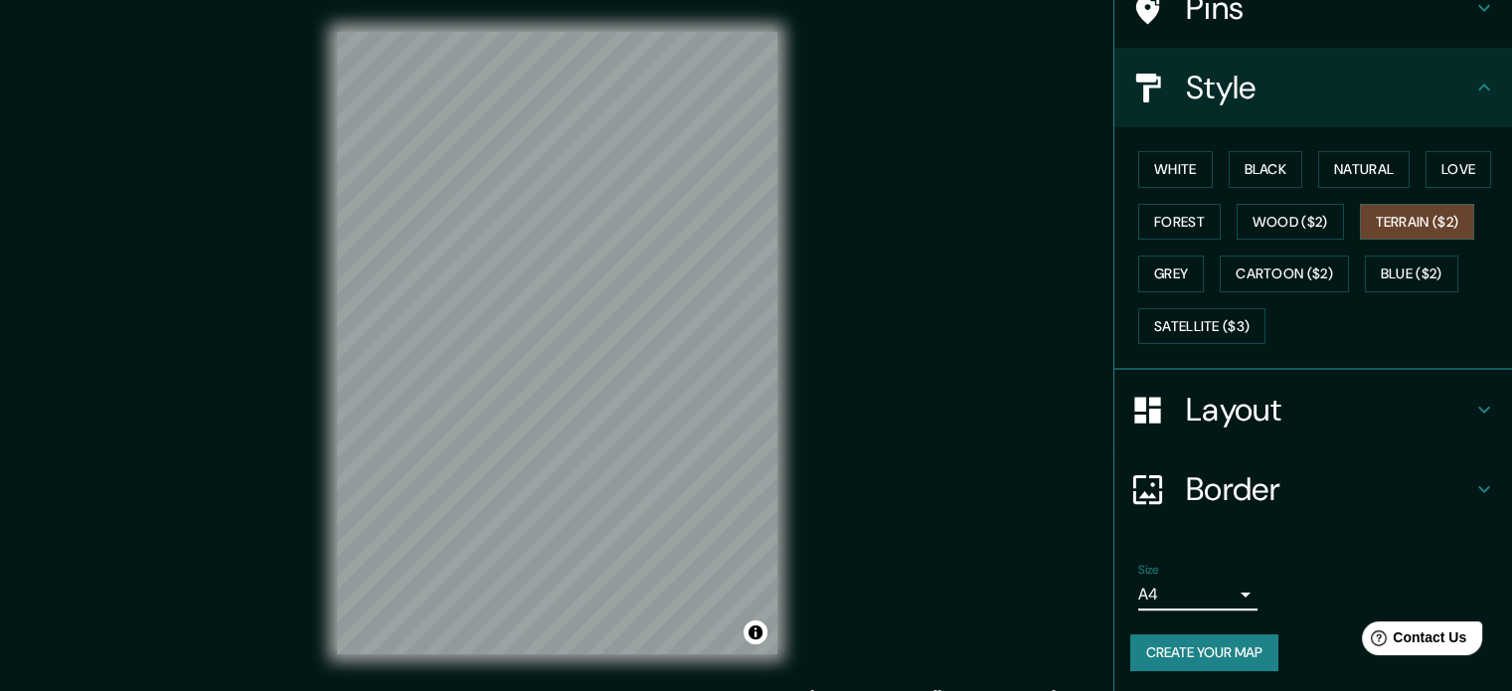
click at [1472, 487] on icon at bounding box center [1484, 489] width 24 height 24
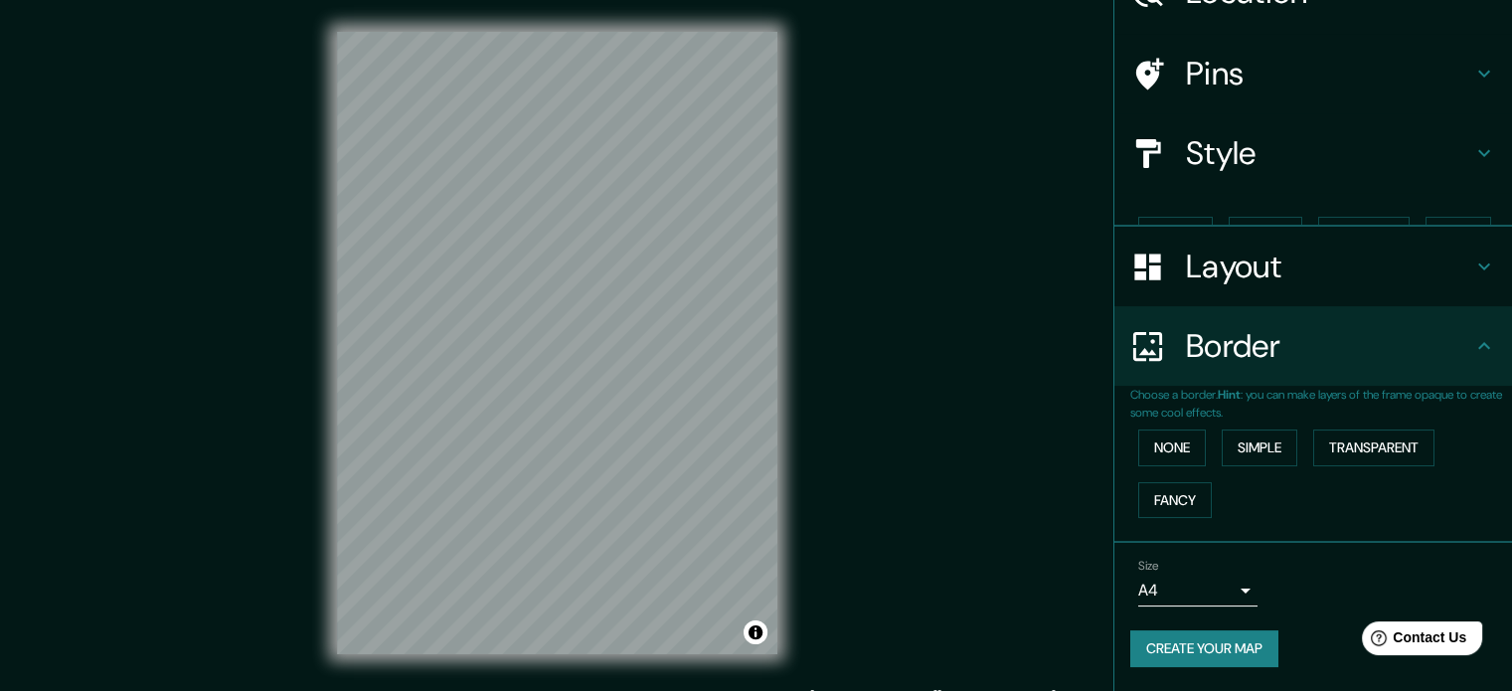
scroll to position [76, 0]
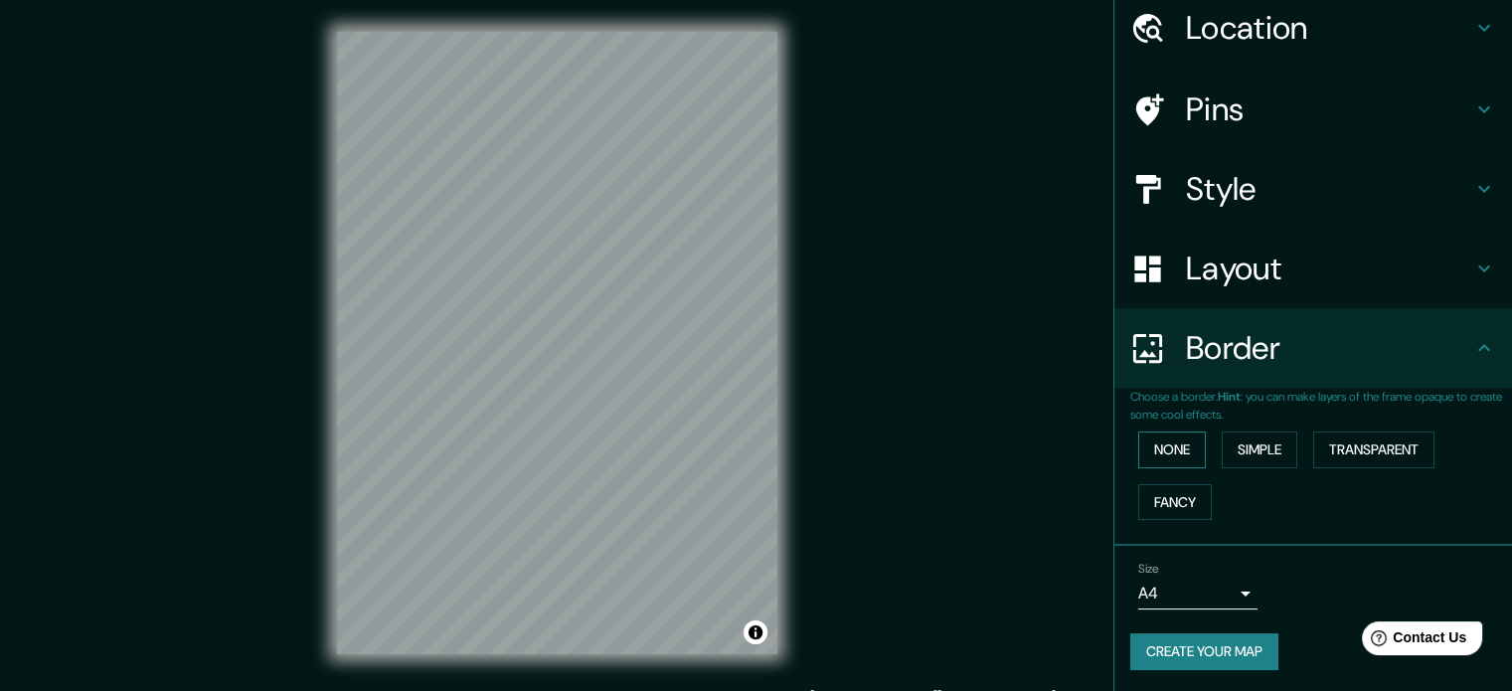
click at [1157, 450] on button "None" at bounding box center [1172, 450] width 68 height 37
click at [1249, 444] on button "Simple" at bounding box center [1260, 450] width 76 height 37
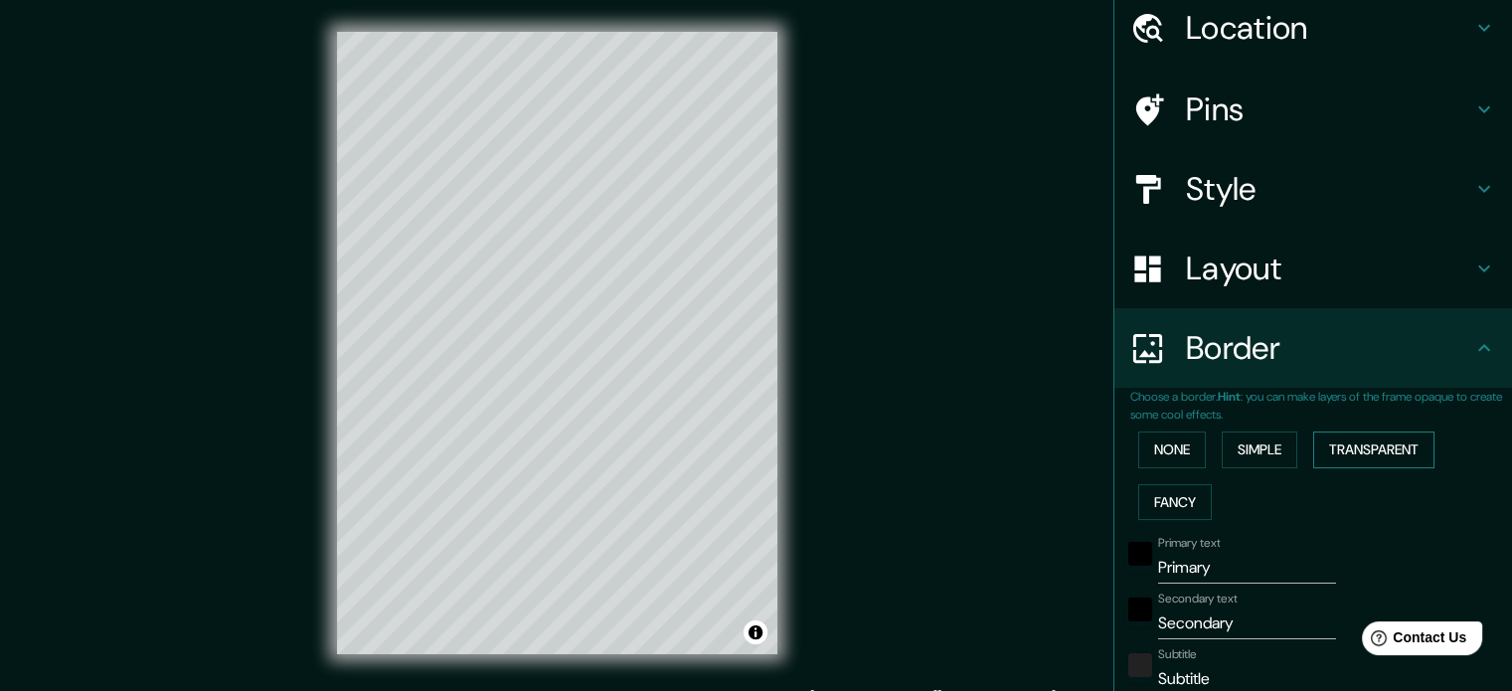
click at [1332, 444] on button "Transparent" at bounding box center [1373, 450] width 121 height 37
click at [1162, 500] on button "Fancy" at bounding box center [1175, 502] width 74 height 37
click at [1161, 453] on button "None" at bounding box center [1172, 450] width 68 height 37
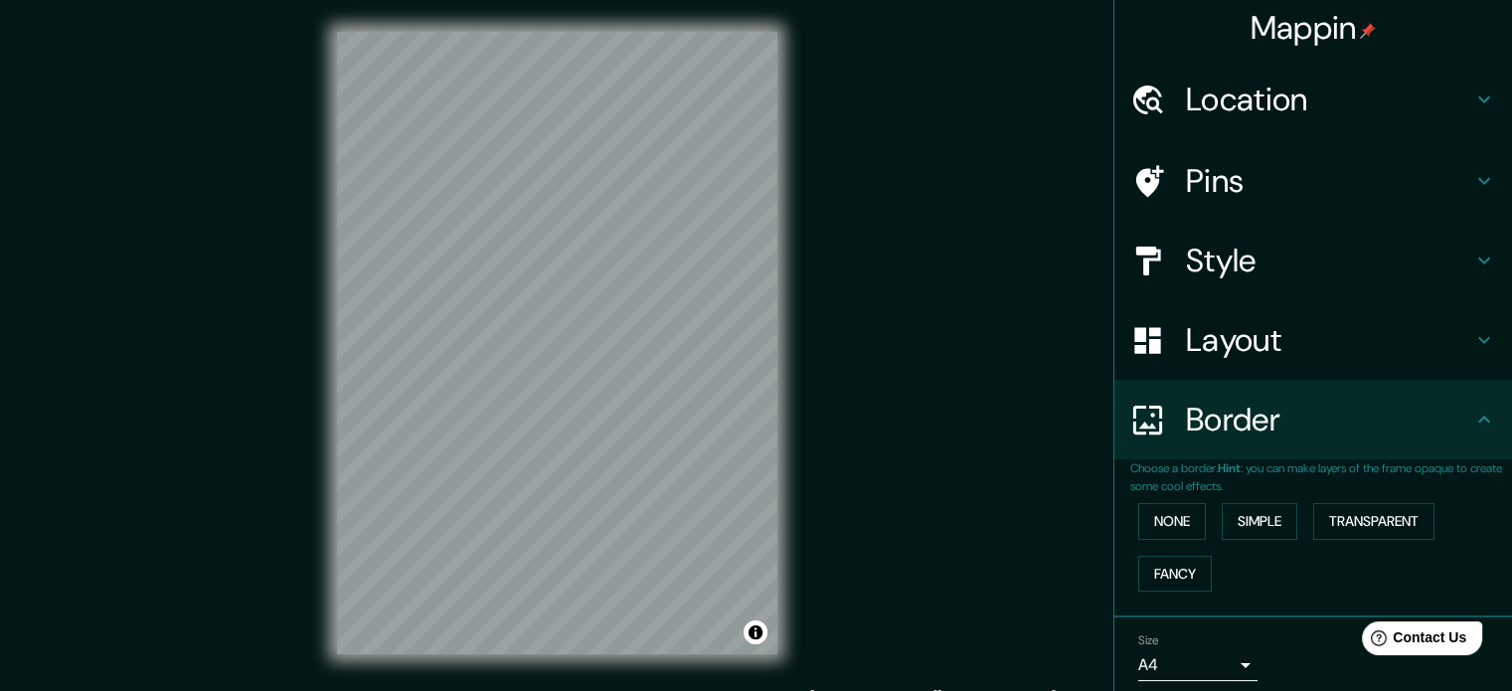
scroll to position [0, 0]
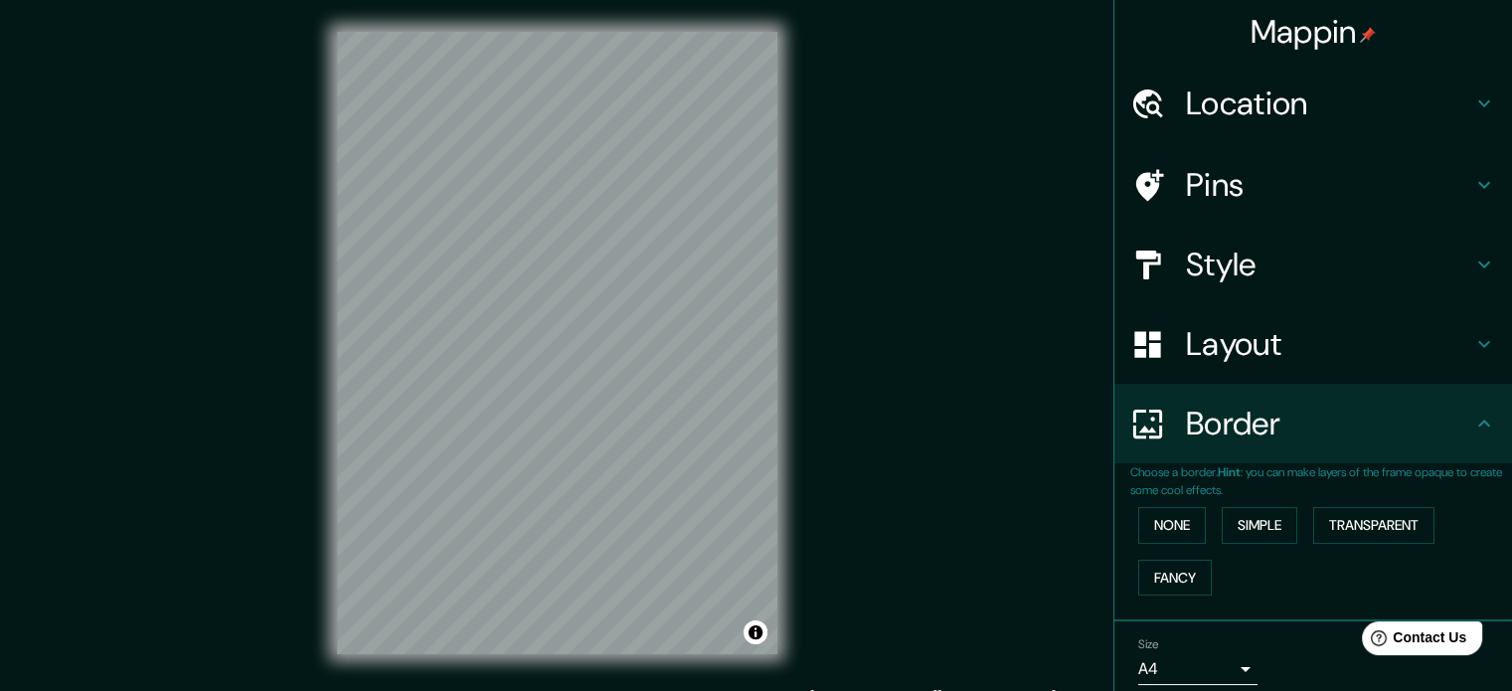
click at [1460, 447] on div "Border" at bounding box center [1314, 424] width 398 height 80
click at [1475, 352] on icon at bounding box center [1484, 344] width 24 height 24
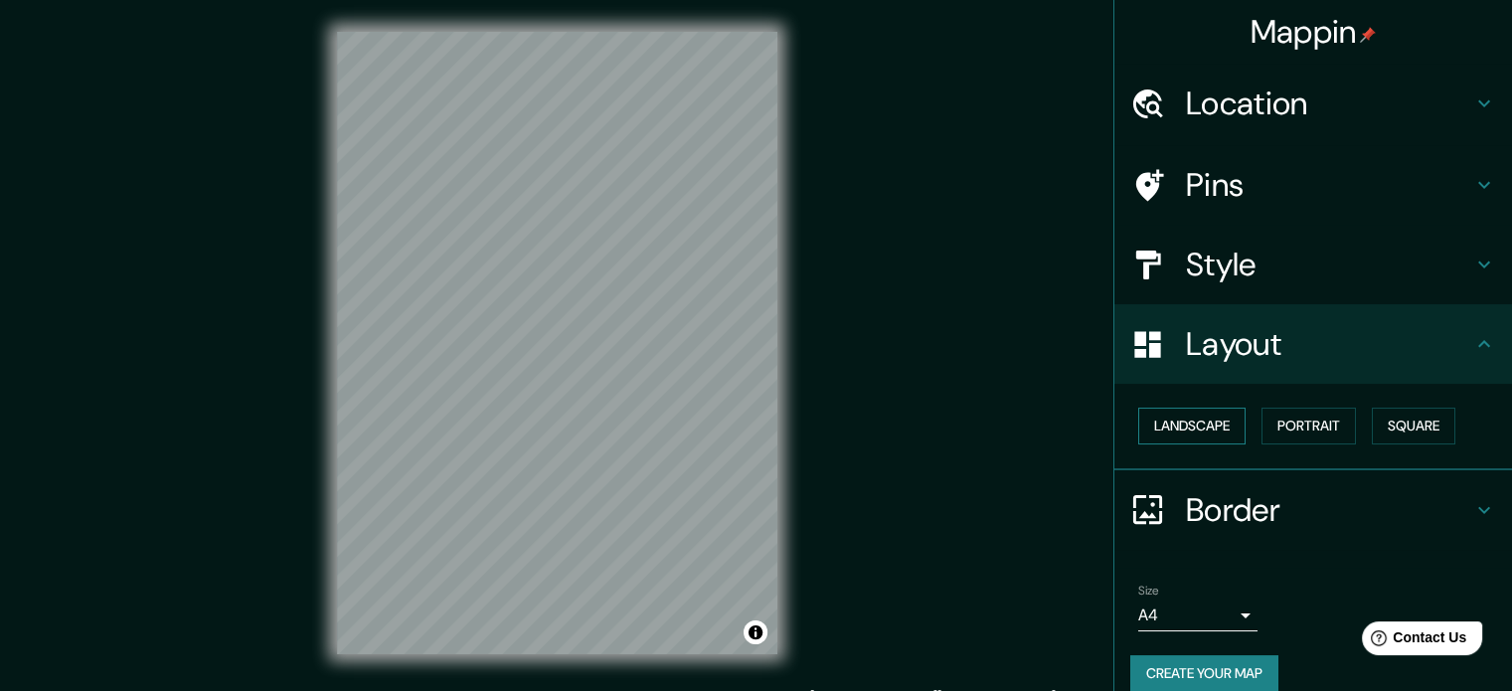
click at [1200, 421] on button "Landscape" at bounding box center [1191, 426] width 107 height 37
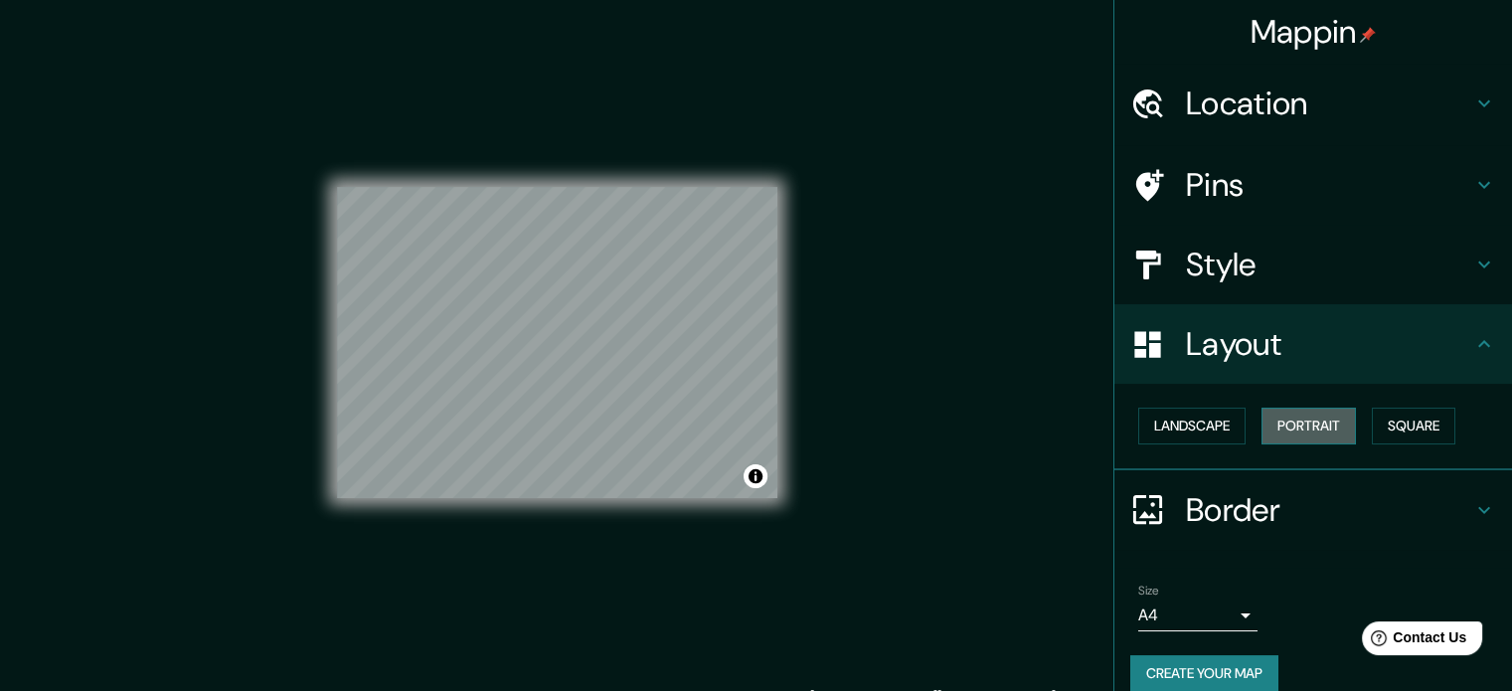
click at [1286, 415] on button "Portrait" at bounding box center [1309, 426] width 94 height 37
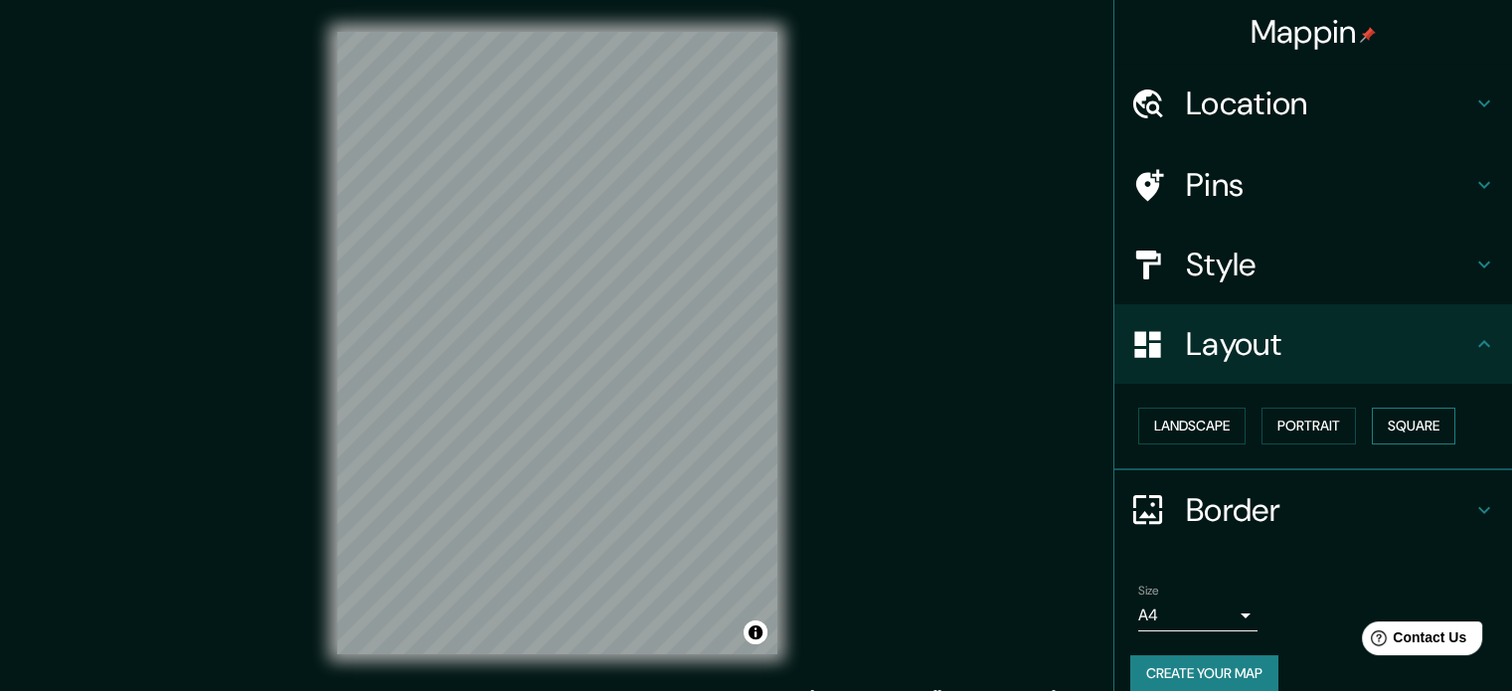
click at [1395, 417] on button "Square" at bounding box center [1414, 426] width 84 height 37
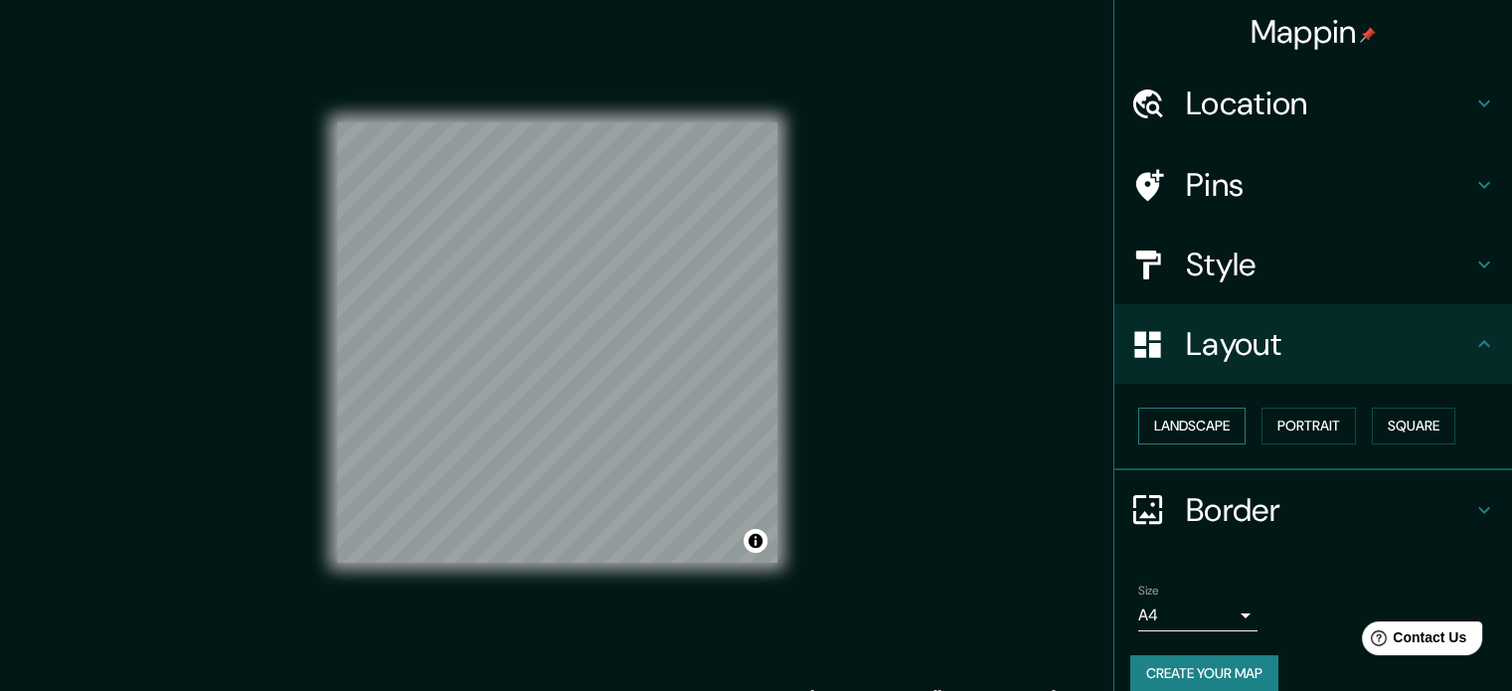
click at [1201, 415] on button "Landscape" at bounding box center [1191, 426] width 107 height 37
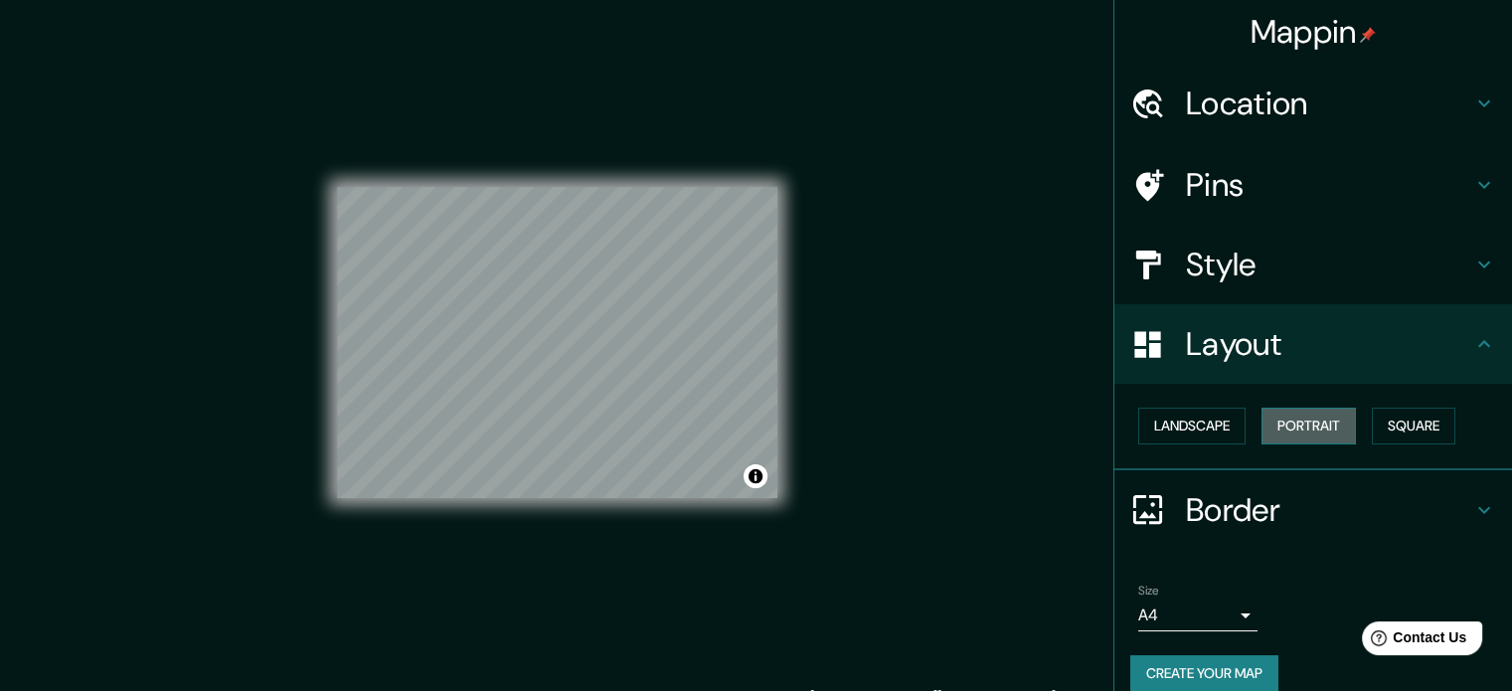
click at [1289, 423] on button "Portrait" at bounding box center [1309, 426] width 94 height 37
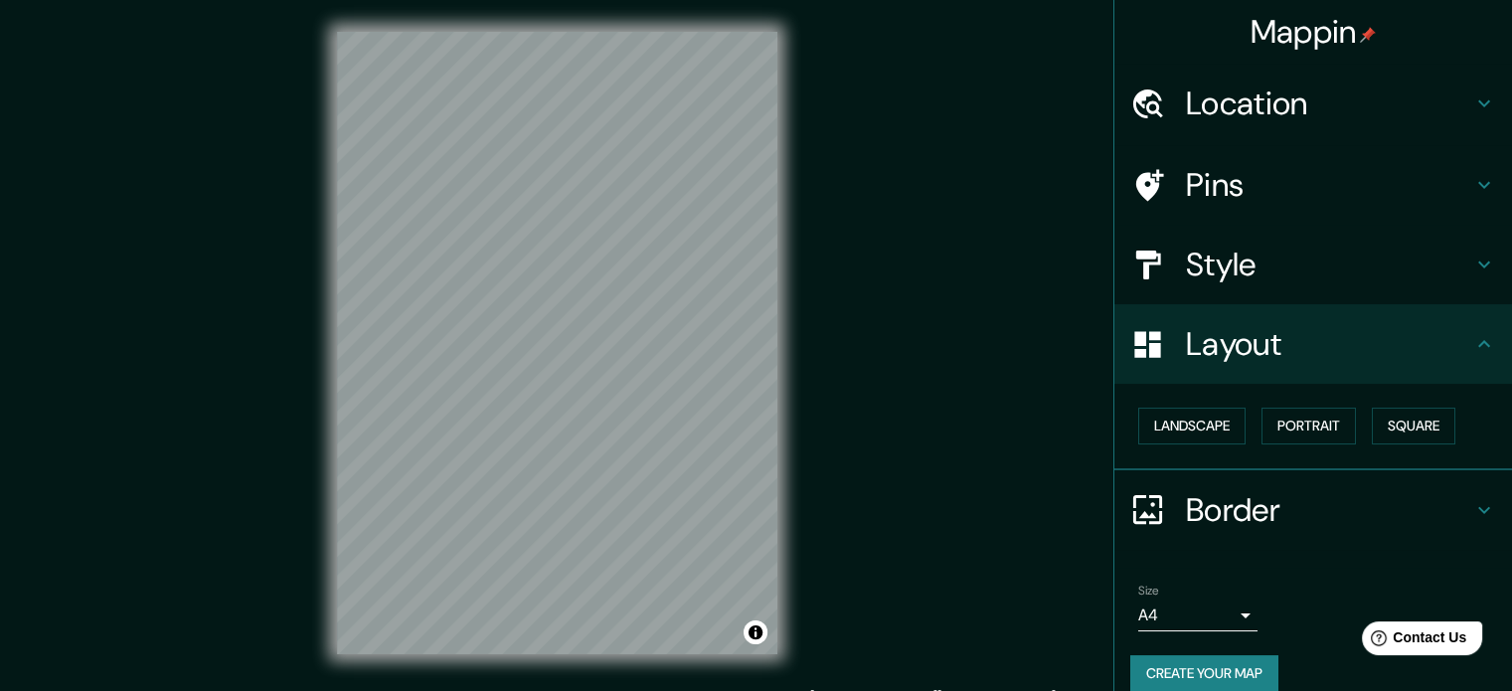
click at [1400, 340] on h4 "Layout" at bounding box center [1329, 344] width 286 height 40
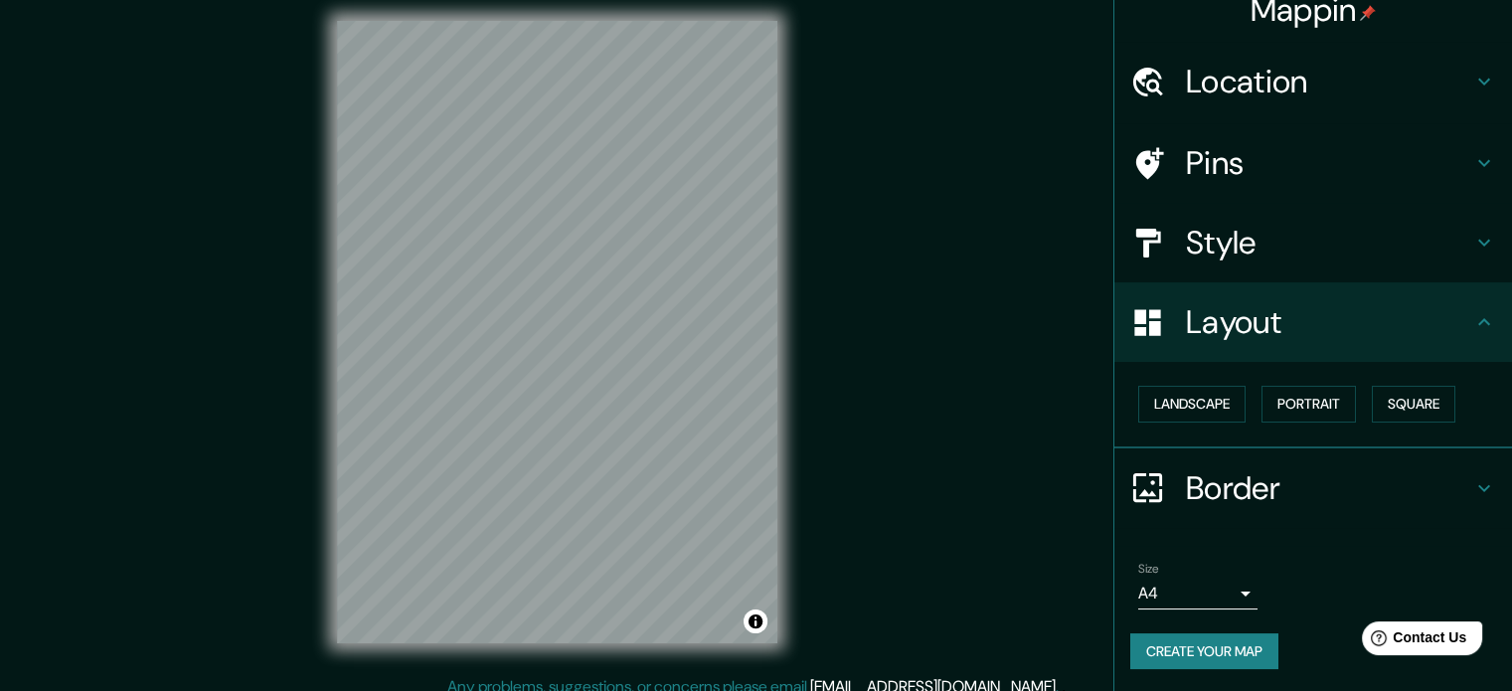
scroll to position [26, 0]
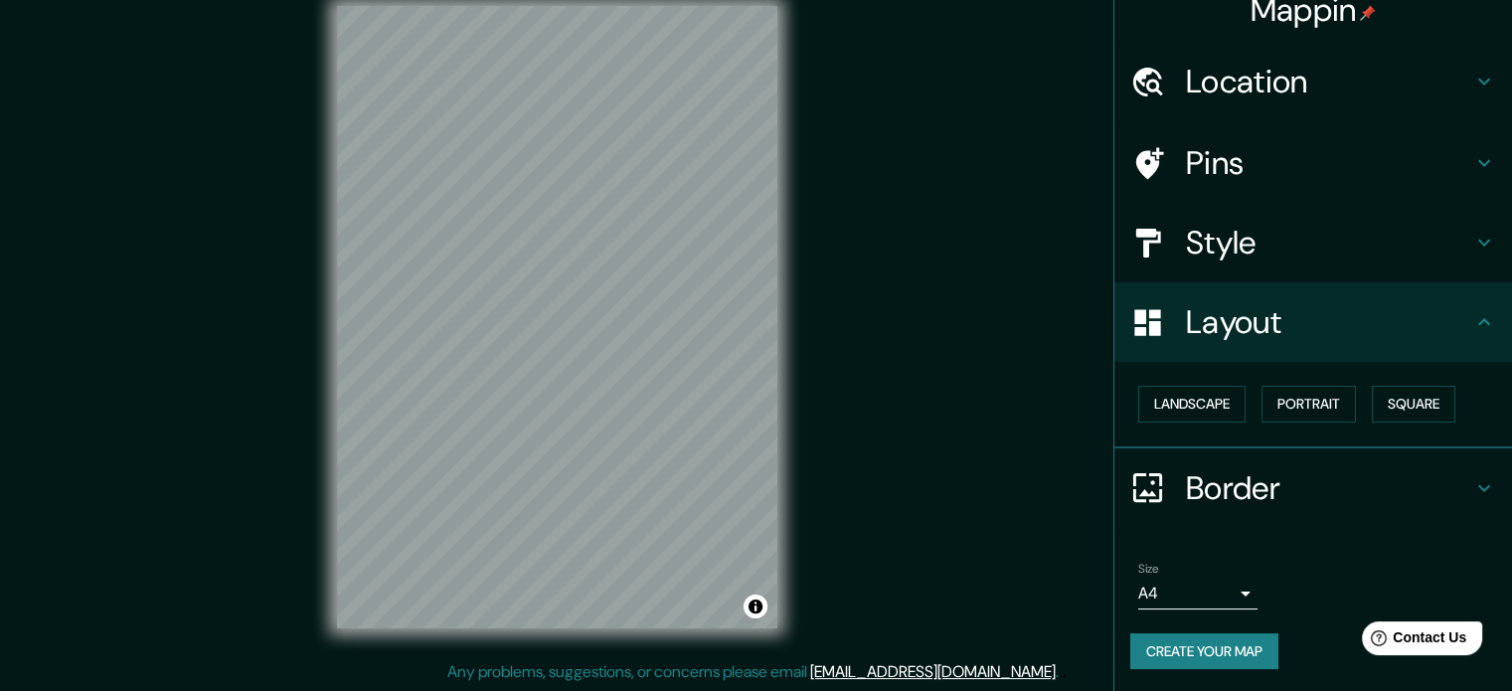
click at [1212, 655] on button "Create your map" at bounding box center [1204, 651] width 148 height 37
click at [1189, 645] on button "Create your map" at bounding box center [1204, 651] width 148 height 37
click at [1229, 643] on button "Create your map" at bounding box center [1204, 651] width 148 height 37
click at [724, 307] on div at bounding box center [722, 306] width 16 height 16
